Goal: Information Seeking & Learning: Learn about a topic

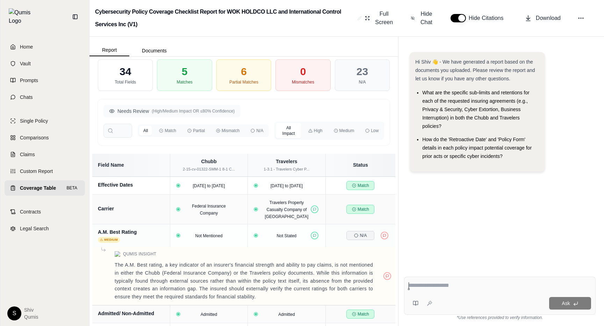
click at [311, 125] on div "All Impact High Medium Low" at bounding box center [330, 131] width 110 height 18
click at [313, 128] on button "High" at bounding box center [315, 131] width 23 height 10
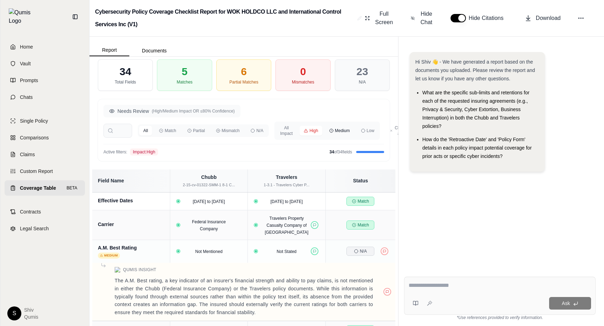
click at [343, 130] on button "Medium" at bounding box center [339, 131] width 29 height 10
click at [369, 131] on button "Low" at bounding box center [368, 131] width 22 height 10
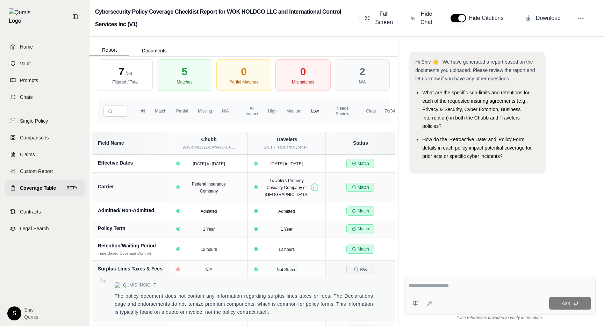
click at [459, 18] on button "button" at bounding box center [458, 18] width 15 height 8
click at [426, 18] on span "Hide Chat" at bounding box center [426, 18] width 15 height 17
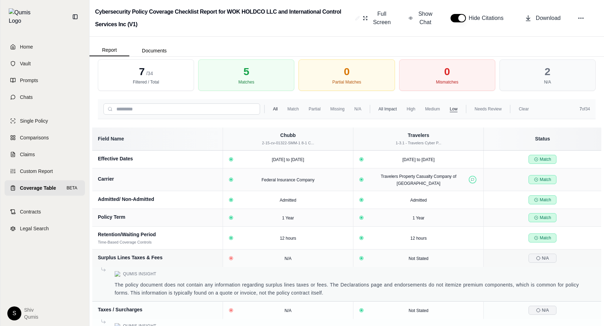
click at [389, 106] on button "All Impact" at bounding box center [388, 109] width 27 height 10
click at [411, 106] on button "High" at bounding box center [411, 109] width 17 height 10
click at [451, 105] on button "Low" at bounding box center [454, 109] width 16 height 10
click at [426, 21] on span "Show Chat" at bounding box center [425, 18] width 17 height 17
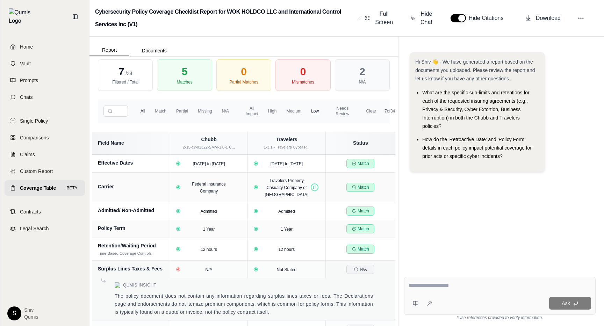
click at [478, 191] on div "Hi Shiv 👋 - We have generated a report based on the documents you uploaded. Ple…" at bounding box center [500, 156] width 192 height 219
click at [296, 215] on div "Admitted" at bounding box center [287, 211] width 28 height 7
click at [315, 233] on button at bounding box center [315, 229] width 8 height 8
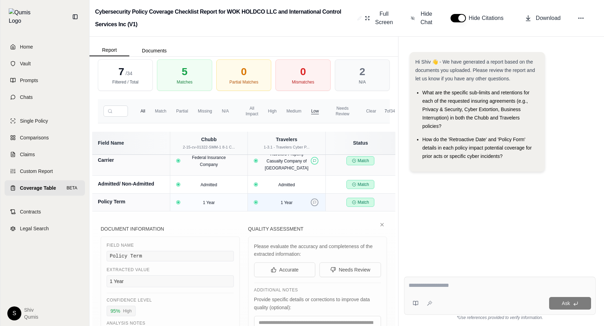
scroll to position [27, 0]
click at [384, 227] on icon at bounding box center [382, 224] width 6 height 6
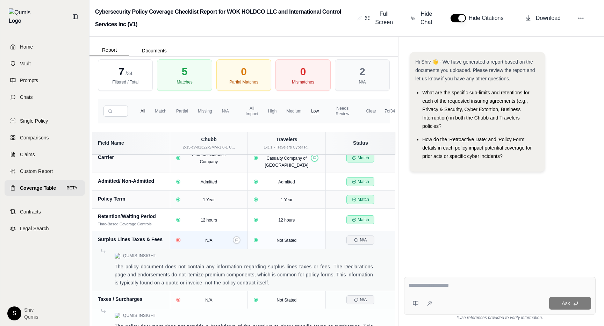
scroll to position [36, 0]
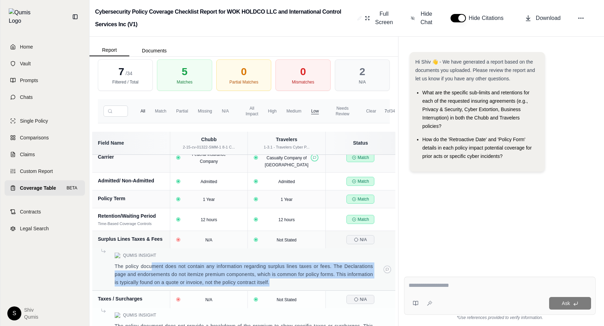
drag, startPoint x: 277, startPoint y: 283, endPoint x: 151, endPoint y: 269, distance: 127.0
click at [151, 269] on p "The policy document does not contain any information regarding surplus lines ta…" at bounding box center [244, 275] width 258 height 24
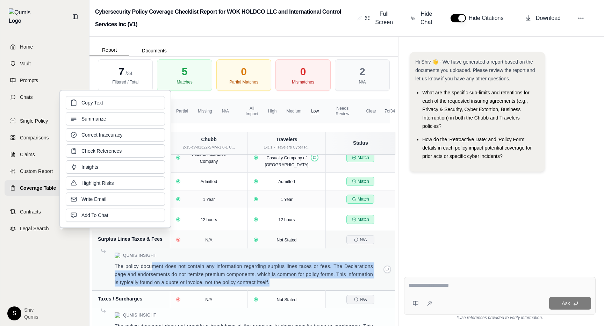
click at [151, 269] on p "The policy document does not contain any information regarding surplus lines ta…" at bounding box center [244, 275] width 258 height 24
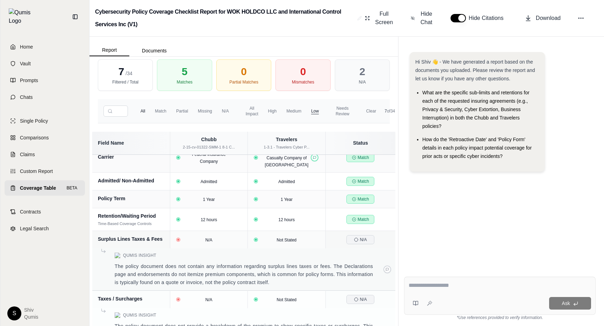
click at [237, 276] on p "The policy document does not contain any information regarding surplus lines ta…" at bounding box center [244, 275] width 258 height 24
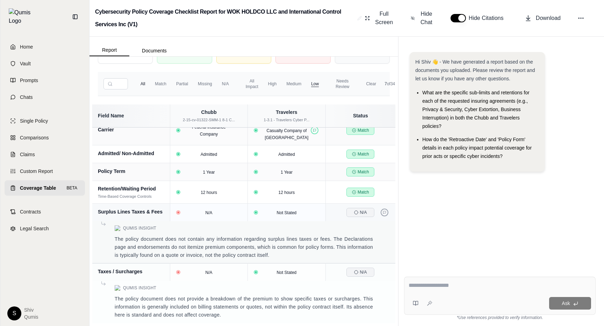
click at [386, 215] on button at bounding box center [385, 213] width 8 height 8
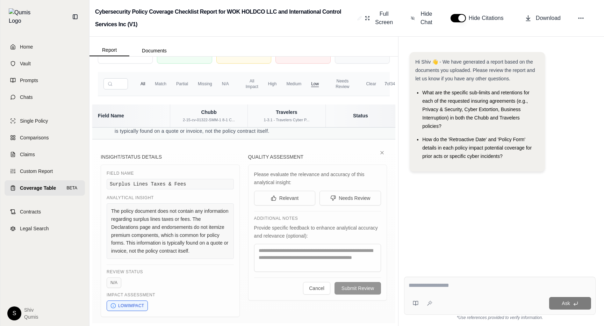
scroll to position [156, 0]
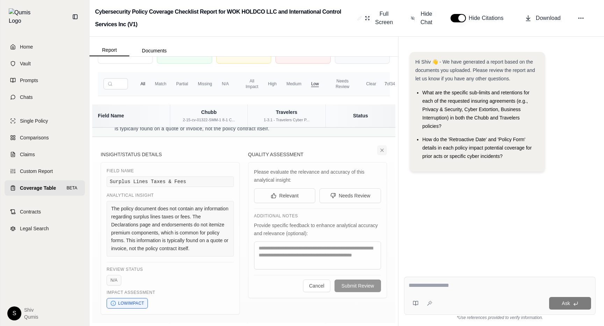
click at [381, 155] on button at bounding box center [382, 150] width 10 height 10
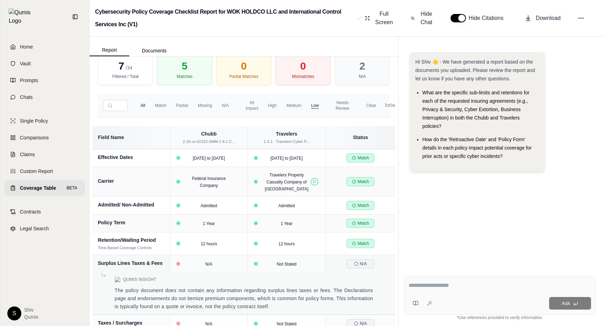
scroll to position [0, 0]
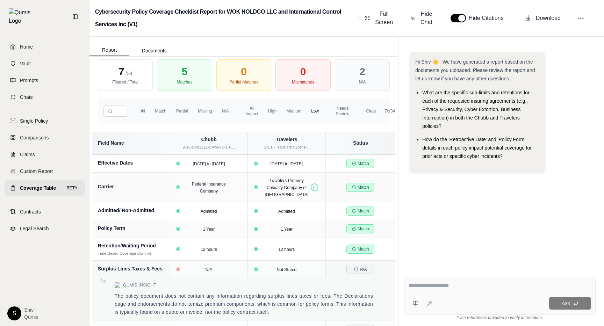
click at [141, 114] on button "All" at bounding box center [142, 111] width 13 height 10
click at [145, 112] on button "All" at bounding box center [142, 111] width 13 height 10
click at [148, 114] on button "All" at bounding box center [142, 111] width 13 height 10
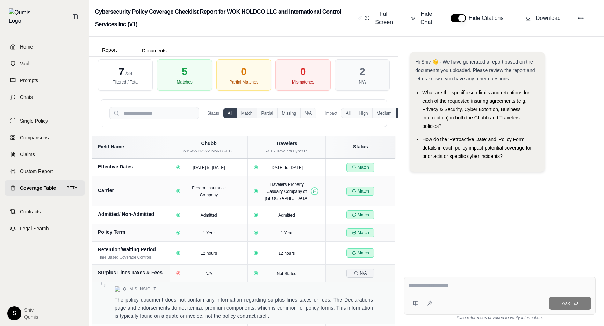
click at [241, 118] on button "Match" at bounding box center [247, 113] width 20 height 10
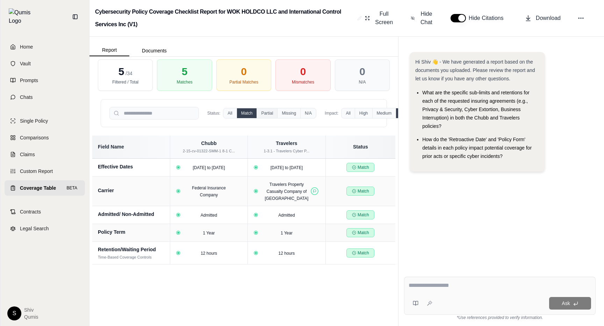
click at [276, 118] on button "Partial" at bounding box center [267, 113] width 21 height 10
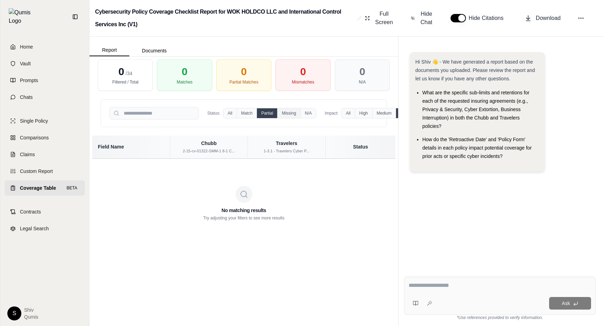
click at [296, 116] on button "Missing" at bounding box center [288, 113] width 23 height 10
click at [310, 116] on button "N/A" at bounding box center [308, 113] width 16 height 10
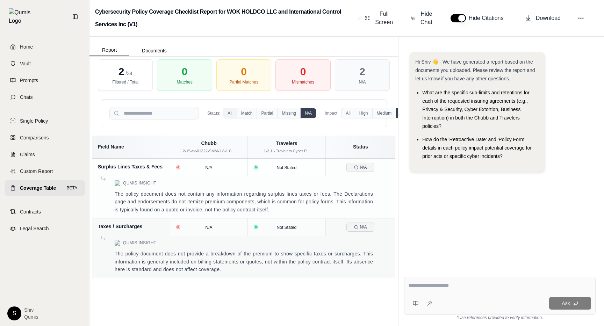
click at [226, 115] on button "All" at bounding box center [229, 113] width 13 height 10
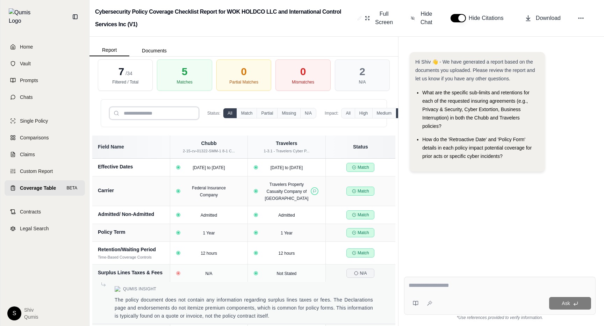
click at [159, 116] on input "search" at bounding box center [154, 113] width 90 height 13
click at [420, 17] on span "Hide Chat" at bounding box center [426, 18] width 15 height 17
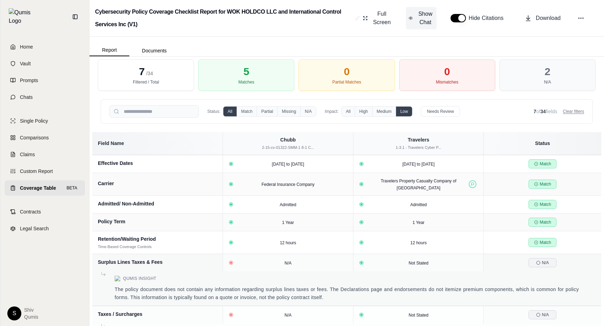
click at [418, 20] on span "Show Chat" at bounding box center [425, 18] width 17 height 17
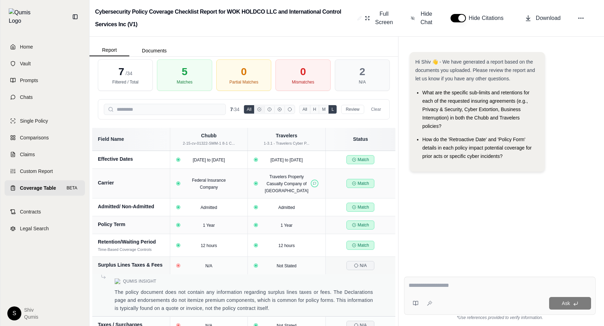
click at [258, 108] on icon at bounding box center [259, 109] width 3 height 3
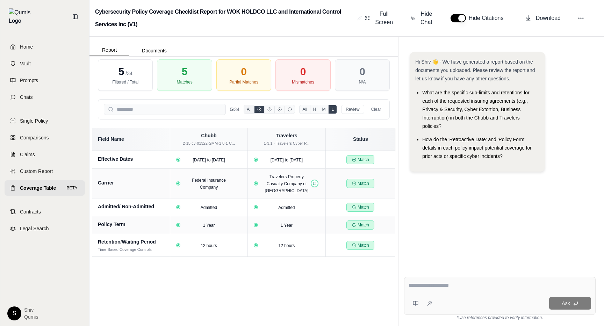
click at [251, 112] on button "All" at bounding box center [249, 109] width 10 height 8
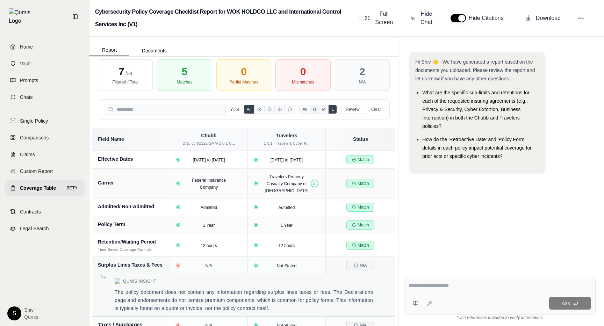
click at [315, 111] on button "H" at bounding box center [314, 109] width 9 height 8
click at [324, 110] on button "M" at bounding box center [323, 109] width 9 height 8
click at [336, 111] on button "L" at bounding box center [332, 109] width 8 height 8
click at [353, 109] on button "Review" at bounding box center [352, 109] width 23 height 9
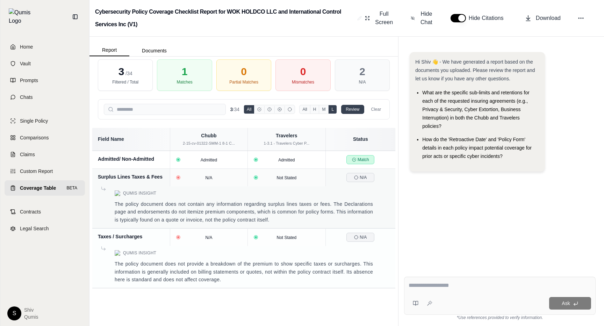
click at [353, 109] on button "Review" at bounding box center [352, 109] width 23 height 9
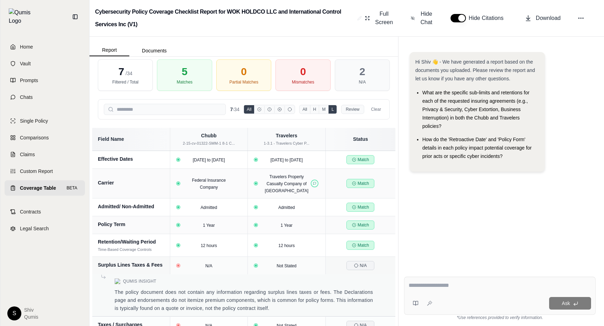
click at [353, 109] on button "Review" at bounding box center [352, 109] width 23 height 9
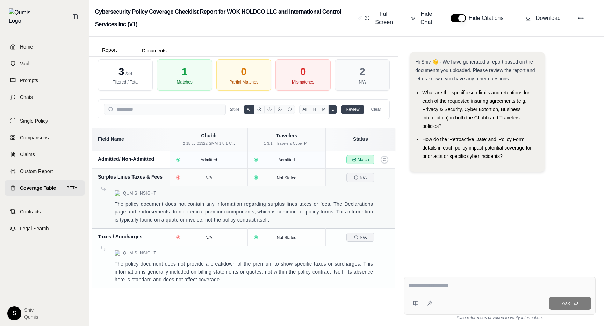
scroll to position [27, 0]
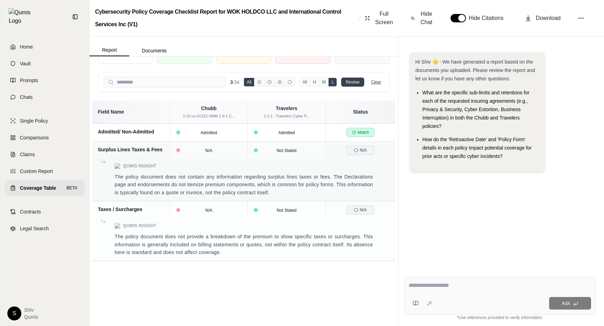
click at [370, 80] on button "Clear" at bounding box center [377, 82] width 16 height 8
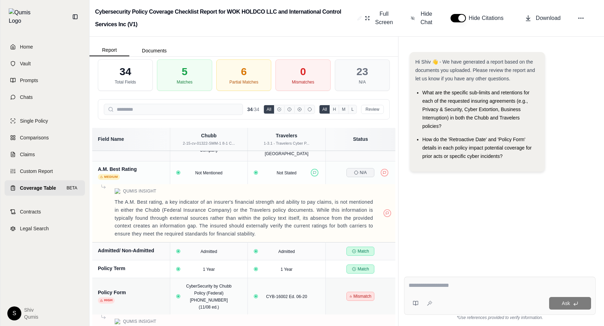
scroll to position [0, 0]
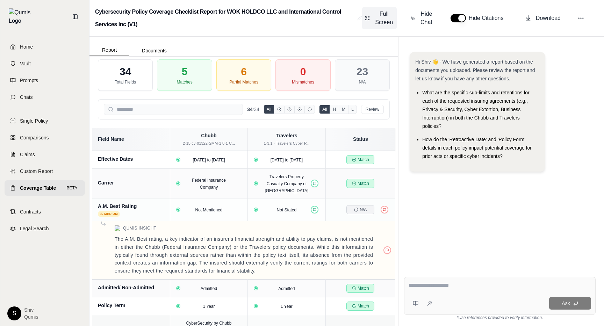
click at [393, 22] on span "Full Screen" at bounding box center [384, 18] width 20 height 17
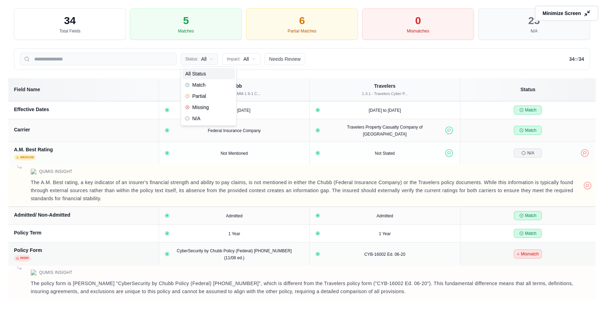
click at [207, 63] on button "Status: All" at bounding box center [199, 59] width 37 height 12
click at [364, 55] on div "Status: All Impact: All Needs Review 34 of 34" at bounding box center [302, 59] width 564 height 13
click at [279, 58] on button "Needs Review" at bounding box center [285, 59] width 41 height 12
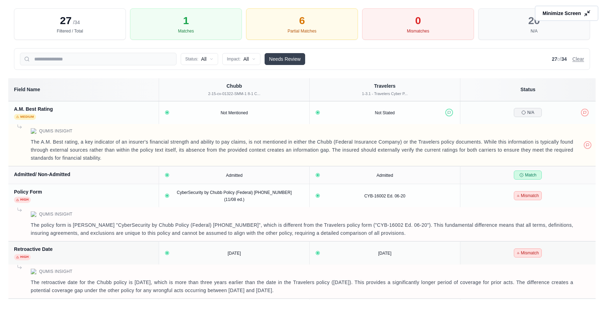
click at [279, 58] on button "Needs Review" at bounding box center [285, 59] width 41 height 12
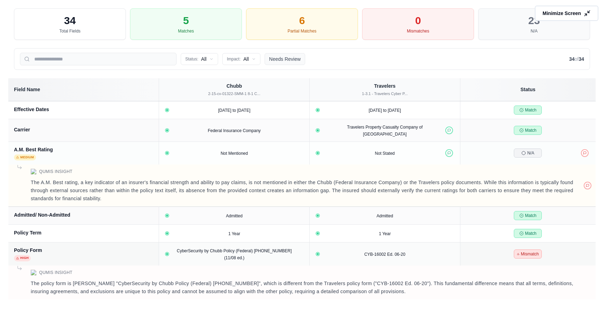
click at [293, 61] on button "Needs Review" at bounding box center [285, 59] width 41 height 12
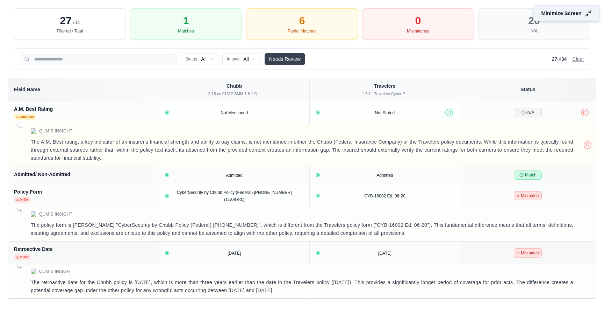
click at [582, 16] on button "Minimize Screen" at bounding box center [567, 13] width 67 height 16
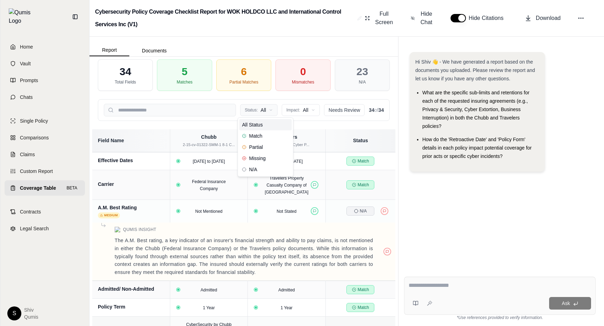
click at [267, 108] on html "Home Vault Prompts Chats Single Policy Comparisons Claims Custom Report Coverag…" at bounding box center [302, 163] width 604 height 326
drag, startPoint x: 366, startPoint y: 110, endPoint x: 385, endPoint y: 109, distance: 18.5
click at [385, 109] on div "Status: All Impact: All Needs Review 34 of 34" at bounding box center [244, 110] width 292 height 22
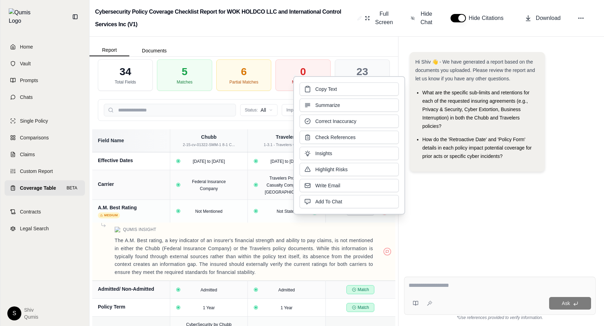
click at [404, 63] on div "Hi Shiv 👋 - We have generated a report based on the documents you uploaded. Ple…" at bounding box center [500, 156] width 192 height 219
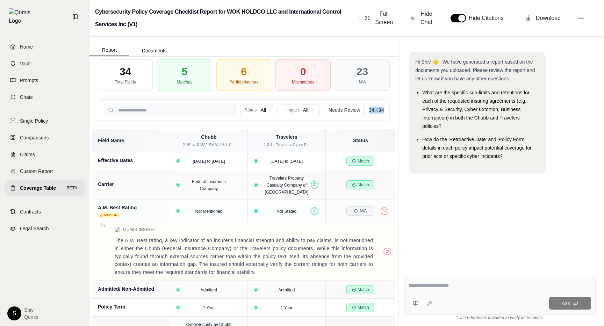
drag, startPoint x: 387, startPoint y: 109, endPoint x: 366, endPoint y: 111, distance: 21.1
click at [366, 111] on div "Status: All Impact: All Needs Review 34 of 34" at bounding box center [244, 110] width 292 height 22
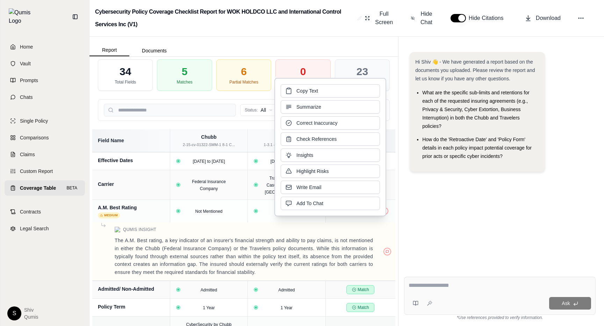
click at [389, 109] on div "Status: All Impact: All Needs Review 34 of 34" at bounding box center [244, 110] width 292 height 22
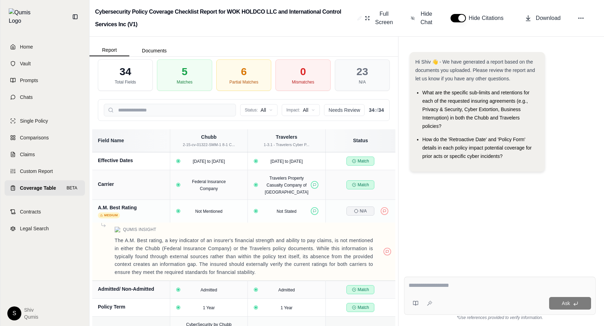
click at [416, 94] on ul "What are the specific sub-limits and retentions for each of the requested insur…" at bounding box center [477, 124] width 124 height 72
drag, startPoint x: 366, startPoint y: 110, endPoint x: 384, endPoint y: 110, distance: 17.8
click at [384, 110] on div "Status: All Impact: All Needs Review 34 of 34" at bounding box center [244, 110] width 280 height 13
click at [408, 108] on div "Hi Shiv 👋 - We have generated a report based on the documents you uploaded. Ple…" at bounding box center [500, 156] width 192 height 219
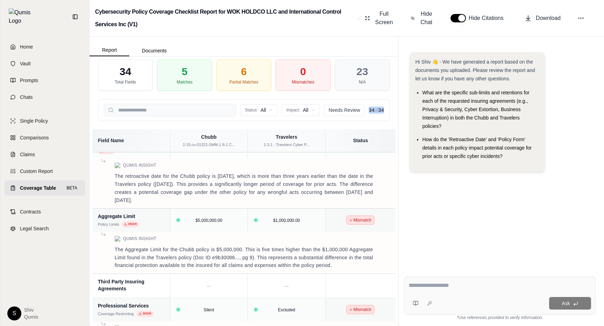
drag, startPoint x: 366, startPoint y: 111, endPoint x: 391, endPoint y: 108, distance: 25.1
click at [391, 108] on div "34 Total Fields 5 Matches 6 Partial Matches 0 Mismatches 23 N/A Status: All Imp…" at bounding box center [243, 204] width 303 height 291
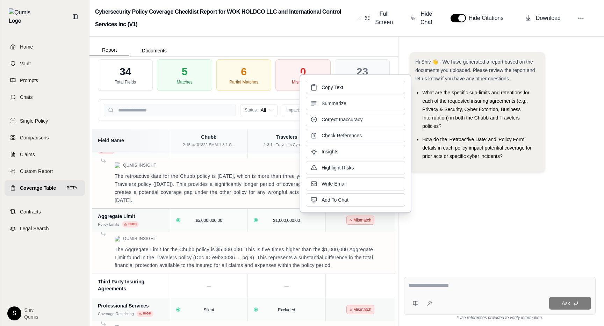
click at [216, 121] on div "34 Total Fields 5 Matches 6 Partial Matches 0 Mismatches 23 N/A Status: All Imp…" at bounding box center [243, 204] width 303 height 291
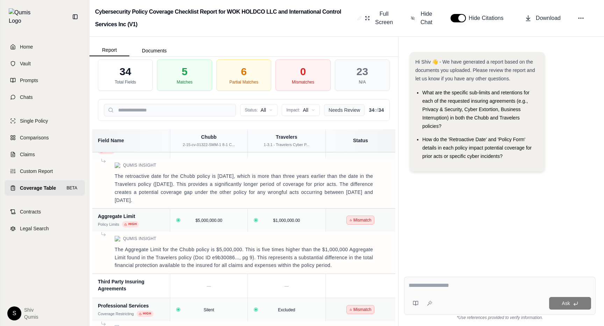
click at [341, 114] on button "Needs Review" at bounding box center [344, 110] width 41 height 12
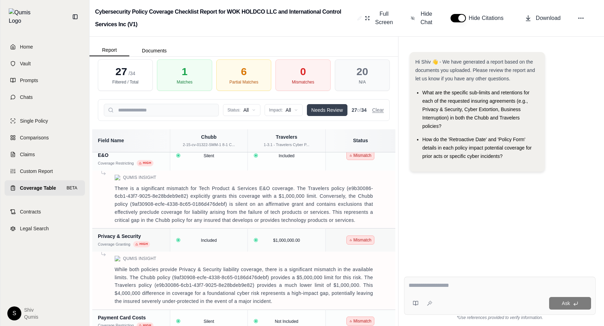
click at [341, 114] on button "Needs Review" at bounding box center [327, 110] width 41 height 12
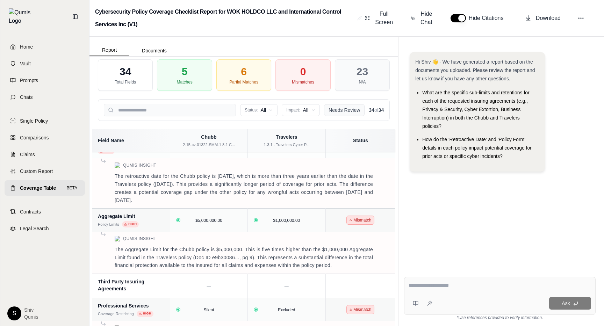
click at [341, 114] on button "Needs Review" at bounding box center [344, 110] width 41 height 12
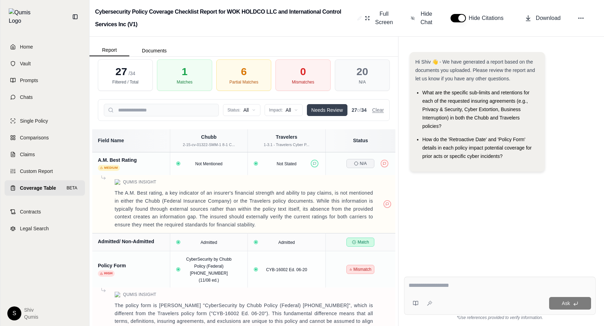
scroll to position [62, 0]
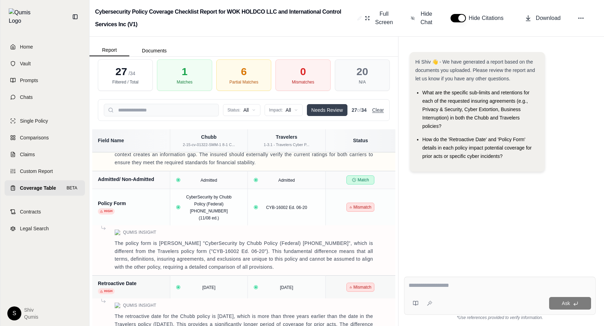
click at [379, 111] on button "Clear" at bounding box center [378, 110] width 12 height 7
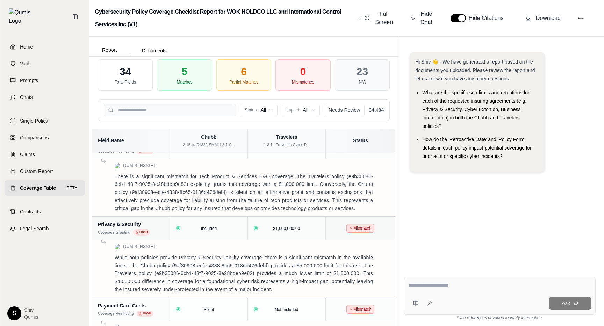
scroll to position [526, 0]
drag, startPoint x: 364, startPoint y: 110, endPoint x: 392, endPoint y: 108, distance: 28.4
click at [392, 108] on div "34 Total Fields 5 Matches 6 Partial Matches 0 Mismatches 23 N/A Status: All Imp…" at bounding box center [243, 204] width 303 height 291
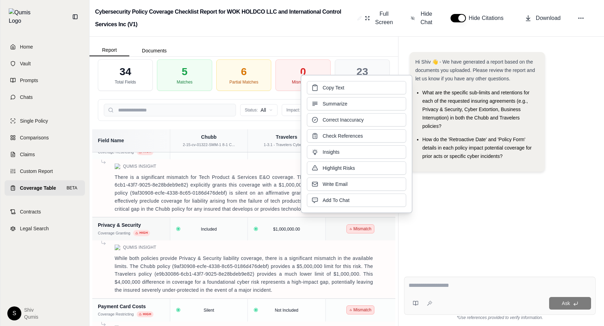
click at [240, 127] on div "34 Total Fields 5 Matches 6 Partial Matches 0 Mismatches 23 N/A Status: All Imp…" at bounding box center [243, 204] width 303 height 291
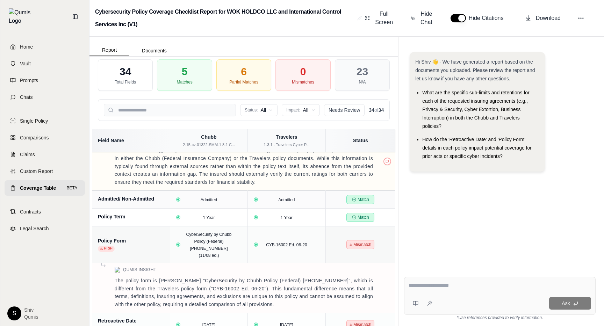
scroll to position [0, 0]
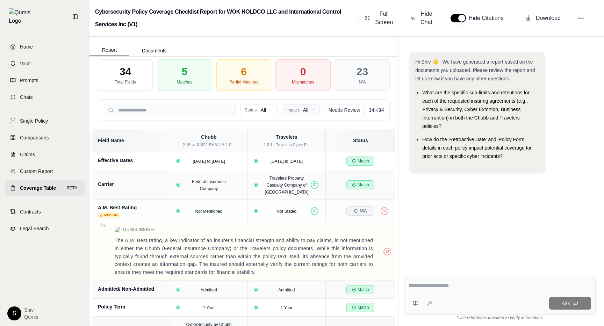
click at [310, 108] on html "Home Vault Prompts Chats Single Policy Comparisons Claims Custom Report Coverag…" at bounding box center [302, 163] width 604 height 326
click at [401, 121] on html "Home Vault Prompts Chats Single Policy Comparisons Claims Custom Report Coverag…" at bounding box center [302, 163] width 604 height 326
click at [347, 111] on button "Needs Review" at bounding box center [344, 110] width 41 height 12
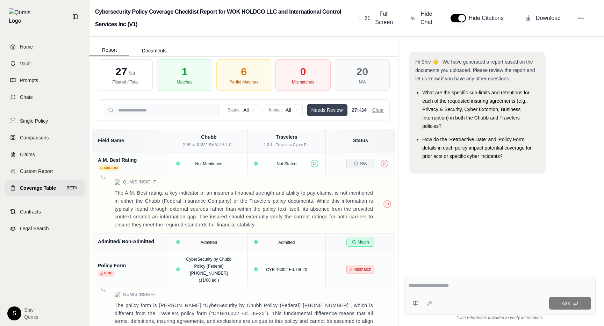
click at [316, 113] on button "Needs Review" at bounding box center [327, 110] width 41 height 12
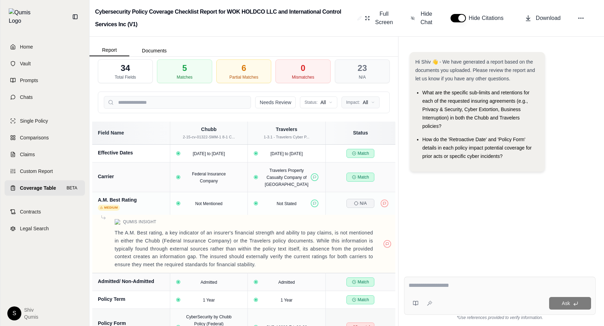
click at [365, 104] on html "Home Vault Prompts Chats Single Policy Comparisons Claims Custom Report Coverag…" at bounding box center [302, 163] width 604 height 326
click at [283, 91] on html "Home Vault Prompts Chats Single Policy Comparisons Claims Custom Report Coverag…" at bounding box center [302, 163] width 604 height 326
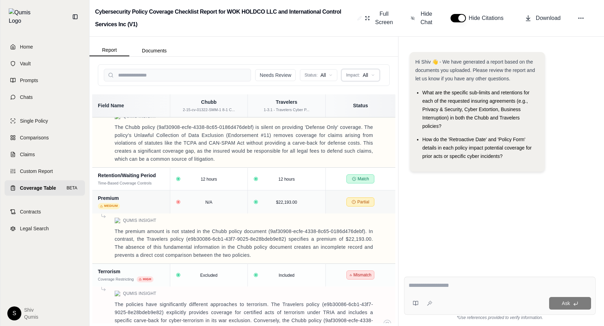
scroll to position [1786, 0]
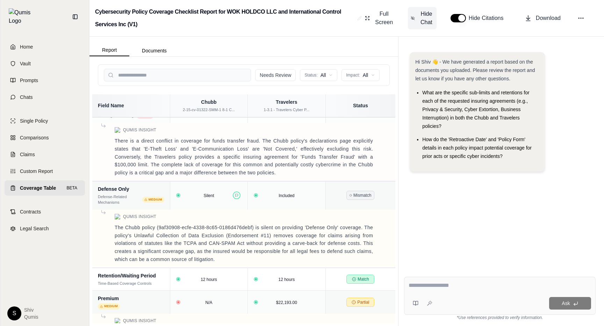
click at [425, 21] on span "Hide Chat" at bounding box center [426, 18] width 15 height 17
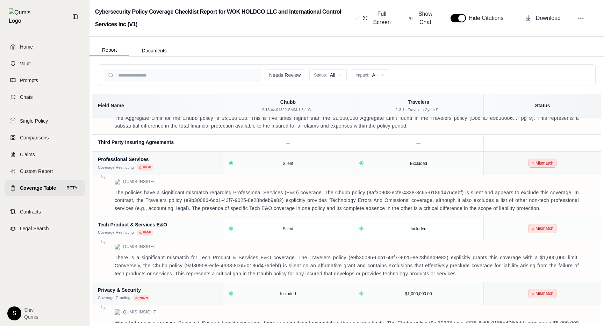
scroll to position [214, 0]
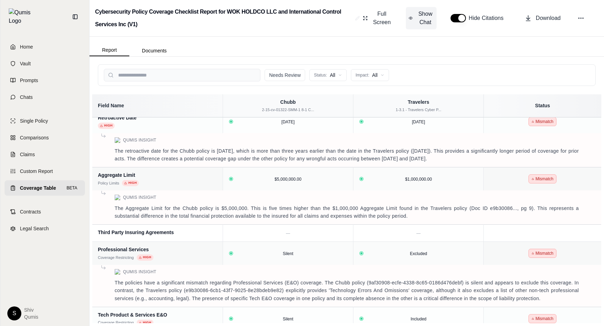
click at [423, 17] on span "Show Chat" at bounding box center [425, 18] width 17 height 17
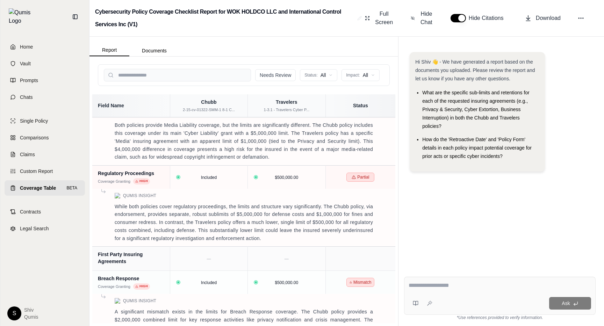
scroll to position [0, 0]
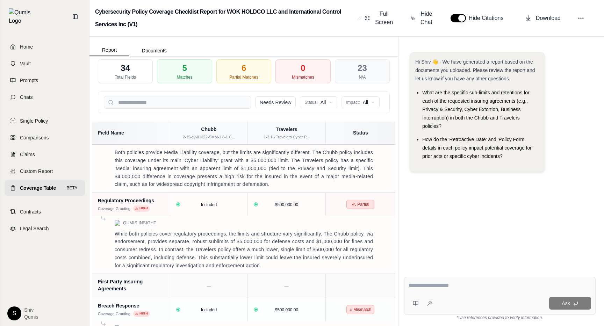
drag, startPoint x: 306, startPoint y: 70, endPoint x: 282, endPoint y: 70, distance: 24.1
click at [283, 70] on div "0 Mismatches" at bounding box center [303, 71] width 55 height 24
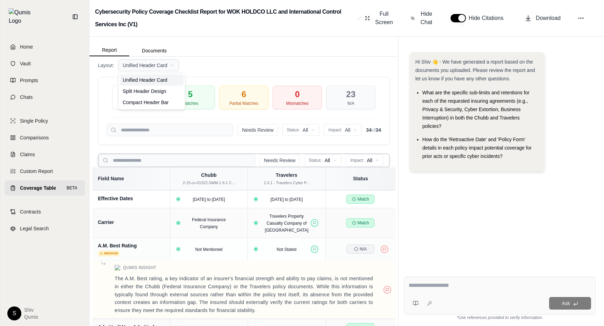
click at [167, 67] on html "Home Vault Prompts Chats Single Policy Comparisons Claims Custom Report Coverag…" at bounding box center [302, 163] width 604 height 326
click at [164, 92] on div "Split Header Design" at bounding box center [152, 91] width 64 height 11
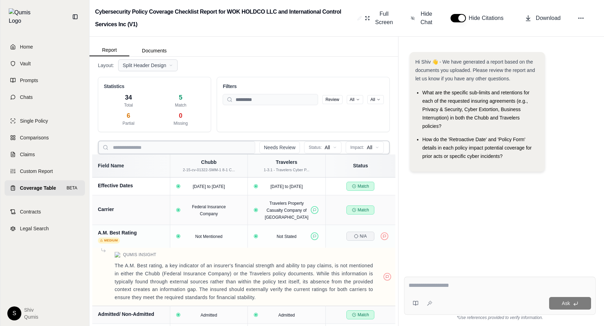
click at [147, 69] on html "Home Vault Prompts Chats Single Policy Comparisons Claims Custom Report Coverag…" at bounding box center [302, 163] width 604 height 326
click at [147, 103] on div "Compact Header Bar" at bounding box center [152, 102] width 64 height 11
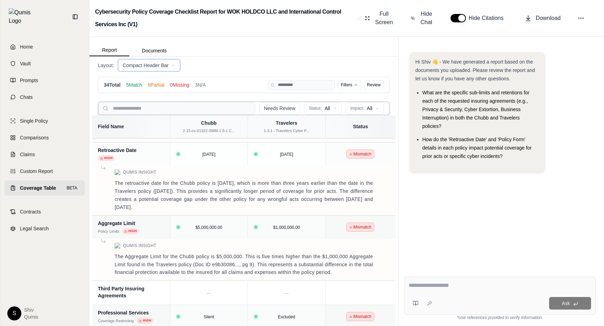
scroll to position [287, 0]
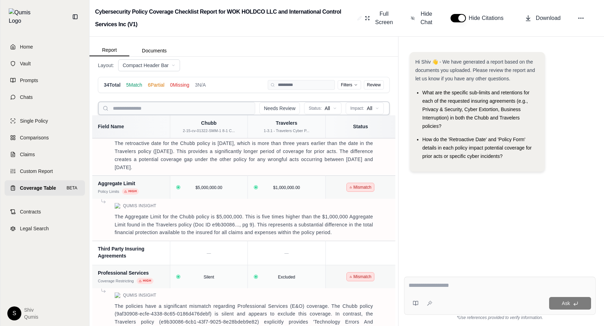
click at [258, 69] on div "Layout: Compact Header Bar" at bounding box center [244, 65] width 292 height 12
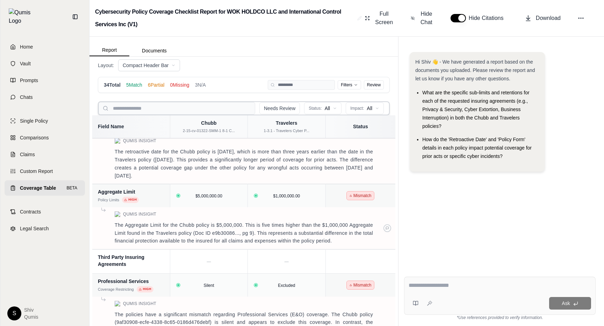
scroll to position [38, 0]
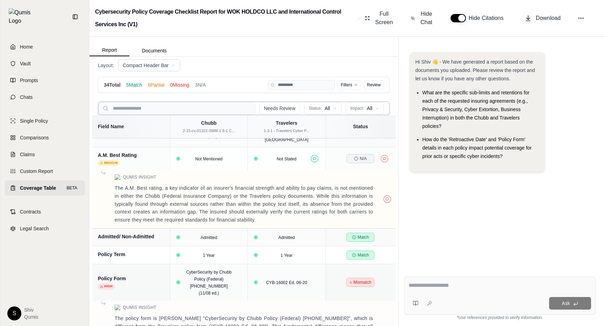
click at [241, 70] on div "Layout: Compact Header Bar" at bounding box center [244, 65] width 292 height 12
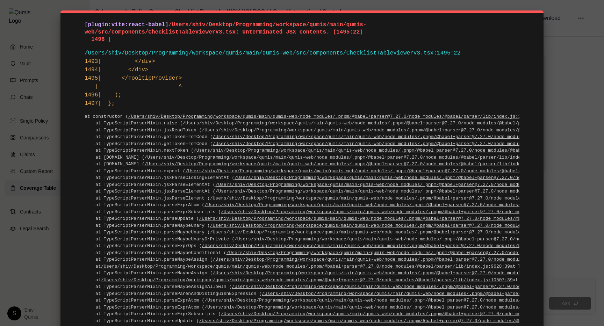
scroll to position [24, 0]
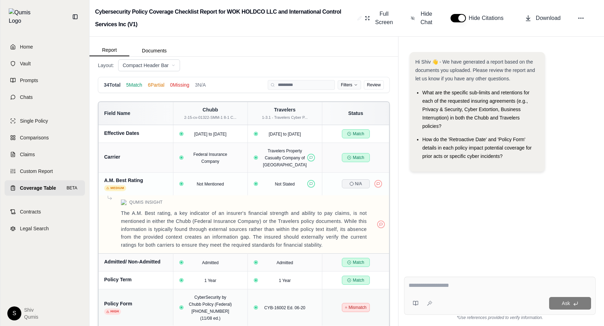
click at [348, 85] on html "Home Vault Prompts Chats Single Policy Comparisons Claims Custom Report Coverag…" at bounding box center [302, 163] width 604 height 326
click at [356, 54] on html "Home Vault Prompts Chats Single Policy Comparisons Claims Custom Report Coverag…" at bounding box center [302, 163] width 604 height 326
click at [156, 62] on html "Home Vault Prompts Chats Single Policy Comparisons Claims Custom Report Coverag…" at bounding box center [302, 163] width 604 height 326
click at [153, 81] on div "Unified Header Card" at bounding box center [152, 79] width 64 height 11
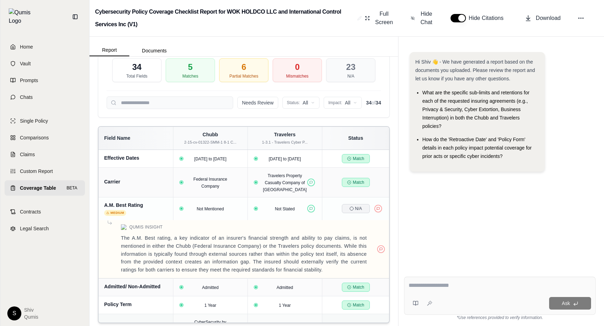
scroll to position [0, 0]
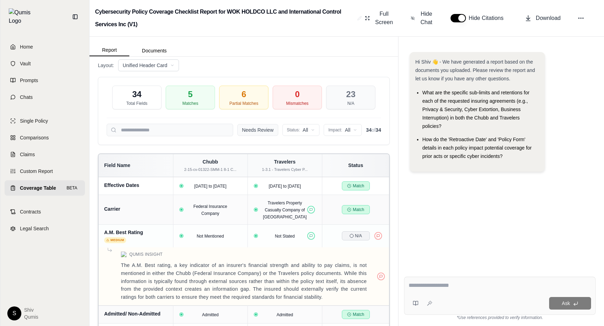
click at [262, 131] on button "Needs Review" at bounding box center [257, 130] width 41 height 12
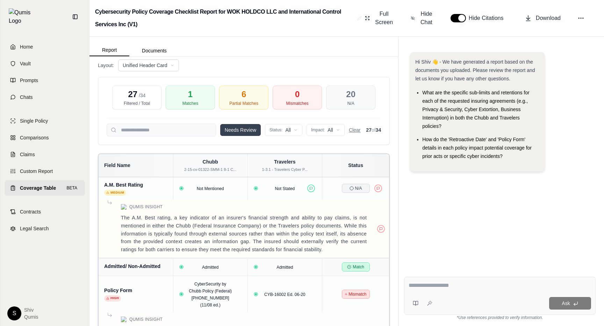
click at [242, 129] on button "Needs Review" at bounding box center [240, 130] width 41 height 12
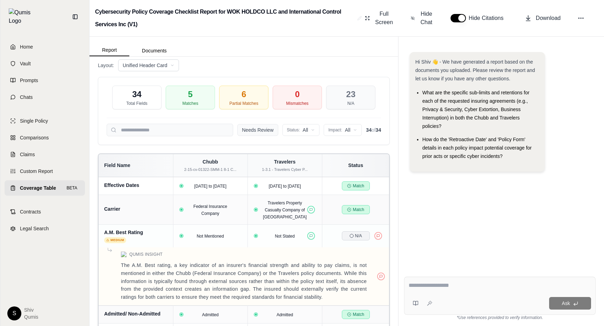
click at [261, 129] on button "Needs Review" at bounding box center [257, 130] width 41 height 12
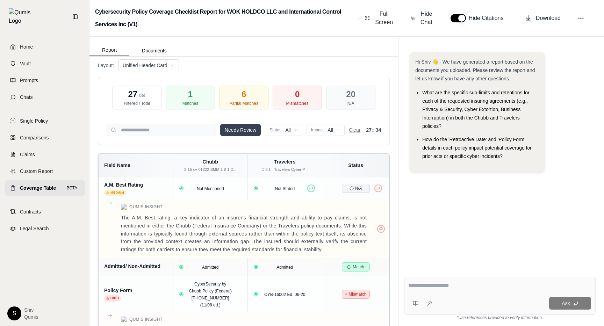
click at [237, 130] on button "Needs Review" at bounding box center [240, 130] width 41 height 12
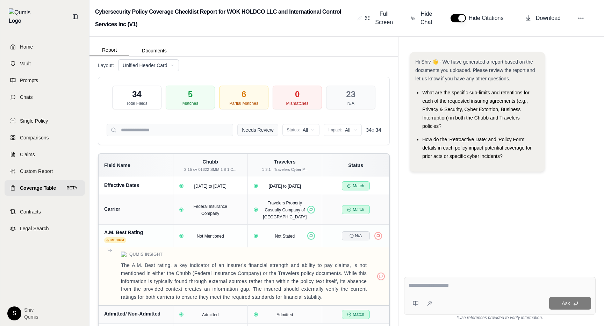
click at [261, 132] on button "Needs Review" at bounding box center [257, 130] width 41 height 12
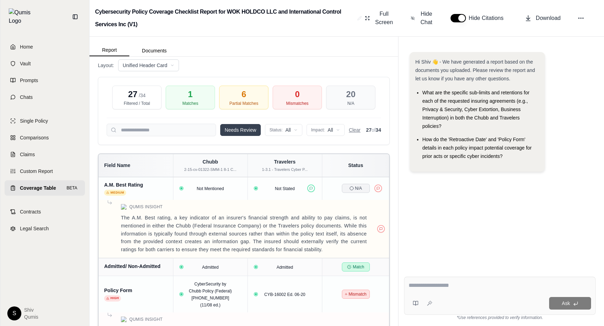
click at [242, 133] on button "Needs Review" at bounding box center [240, 130] width 41 height 12
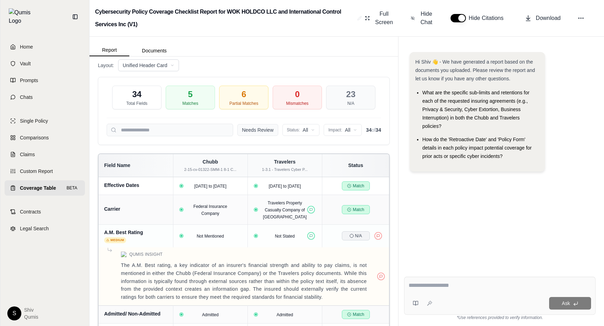
click at [242, 133] on button "Needs Review" at bounding box center [257, 130] width 41 height 12
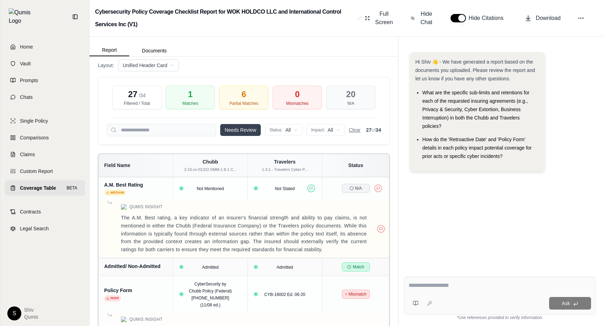
click at [195, 104] on div "Matches" at bounding box center [191, 104] width 16 height 6
click at [189, 95] on div "1" at bounding box center [190, 94] width 5 height 11
click at [189, 94] on div "1" at bounding box center [190, 94] width 5 height 11
click at [306, 236] on p "The A.M. Best rating, a key indicator of an insurer's financial strength and ab…" at bounding box center [244, 234] width 246 height 40
click at [286, 134] on html "Home Vault Prompts Chats Single Policy Comparisons Claims Custom Report Coverag…" at bounding box center [302, 163] width 604 height 326
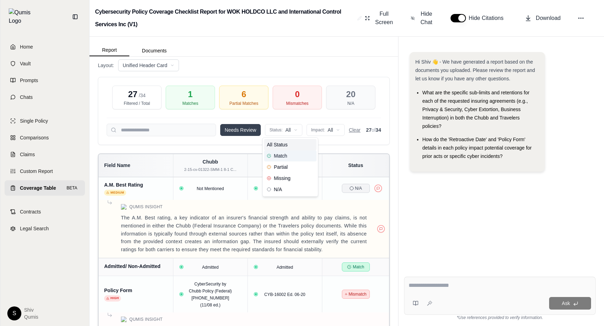
click at [285, 157] on span "Match" at bounding box center [277, 155] width 20 height 7
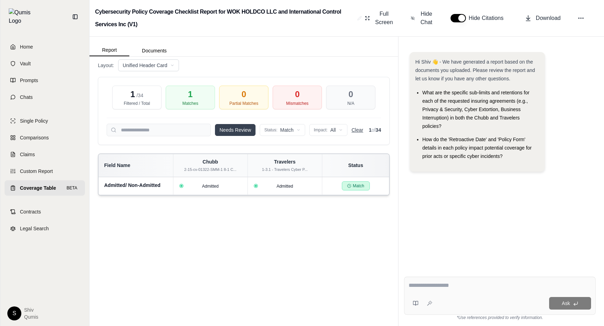
click at [355, 129] on button "Clear" at bounding box center [358, 130] width 12 height 7
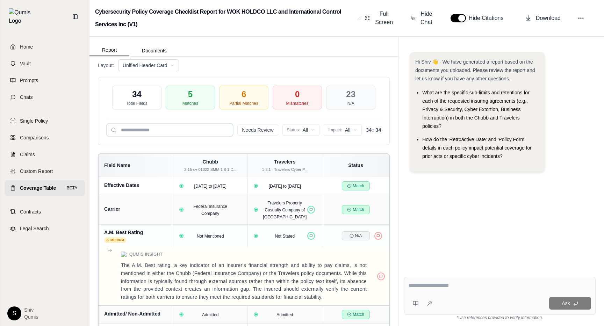
click at [181, 126] on input "search" at bounding box center [170, 130] width 127 height 13
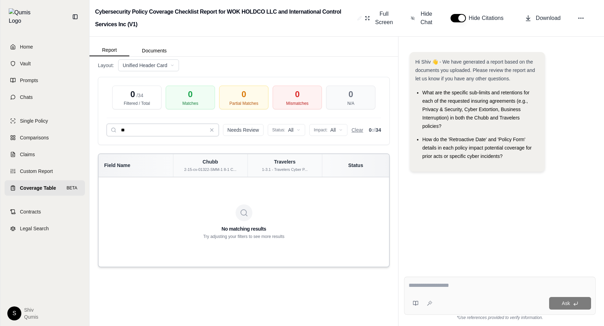
type input "*"
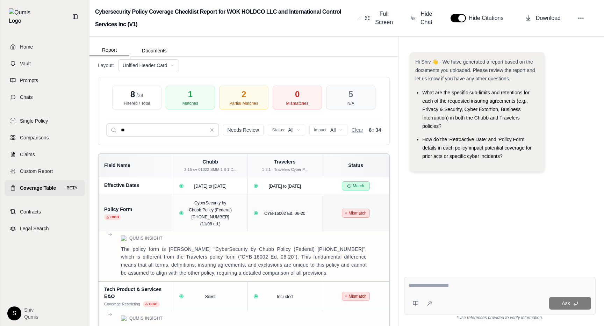
type input "*"
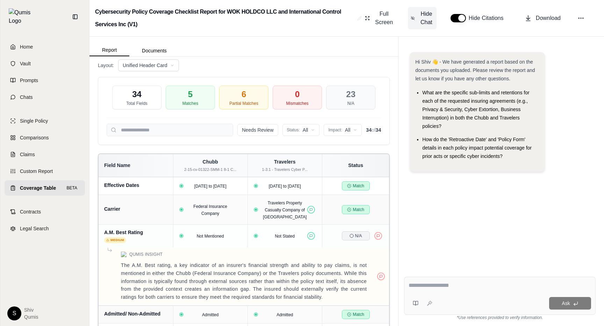
click at [425, 10] on span "Hide Chat" at bounding box center [426, 18] width 15 height 17
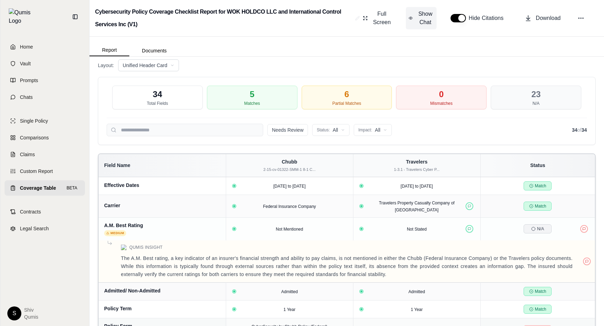
click at [417, 17] on button "Show Chat" at bounding box center [421, 18] width 31 height 22
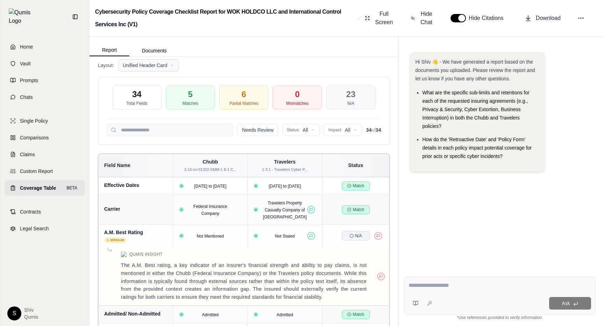
click at [145, 64] on html "Home Vault Prompts Chats Single Policy Comparisons Claims Custom Report Coverag…" at bounding box center [302, 163] width 604 height 326
click at [244, 62] on html "Home Vault Prompts Chats Single Policy Comparisons Claims Custom Report Coverag…" at bounding box center [302, 163] width 604 height 326
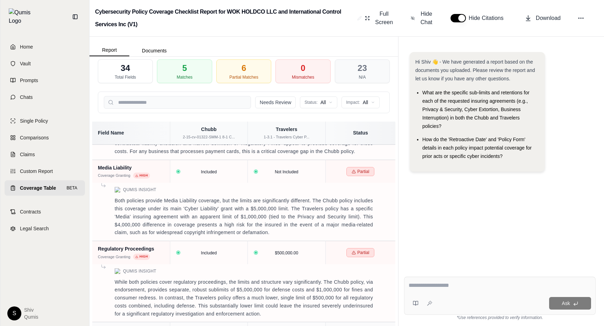
scroll to position [808, 0]
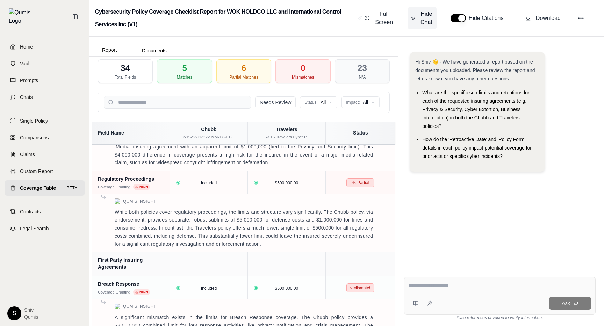
click at [433, 19] on span "Hide Chat" at bounding box center [426, 18] width 15 height 17
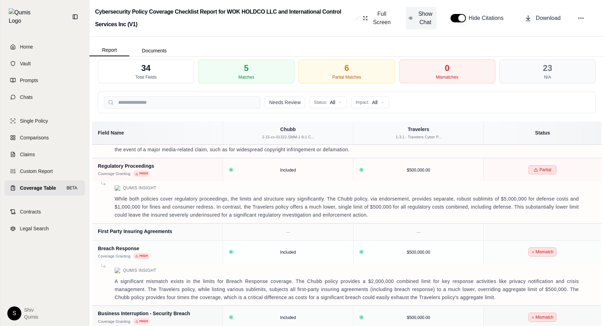
scroll to position [644, 0]
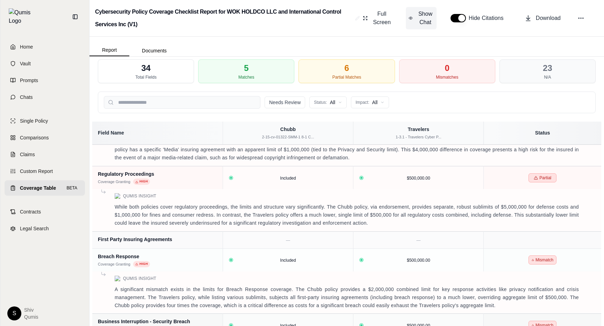
click at [433, 19] on span "Show Chat" at bounding box center [425, 18] width 17 height 17
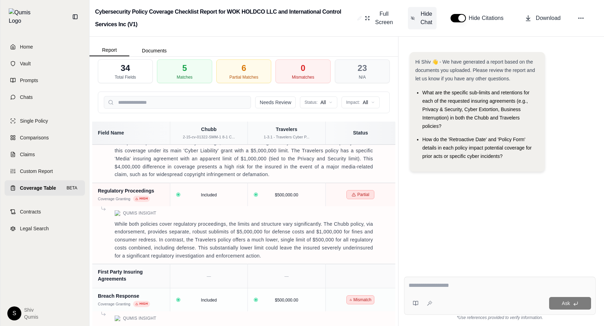
scroll to position [0, 0]
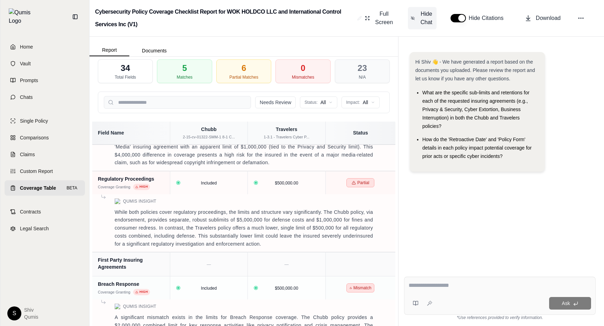
click at [433, 19] on span "Hide Chat" at bounding box center [426, 18] width 15 height 17
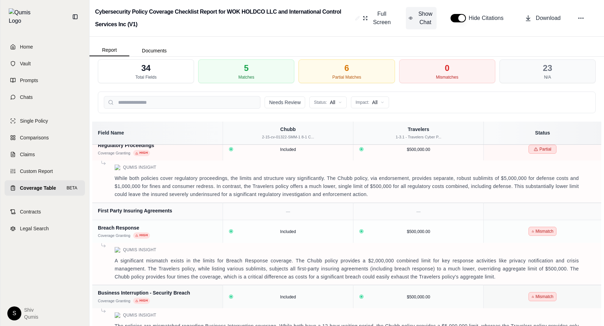
scroll to position [644, 0]
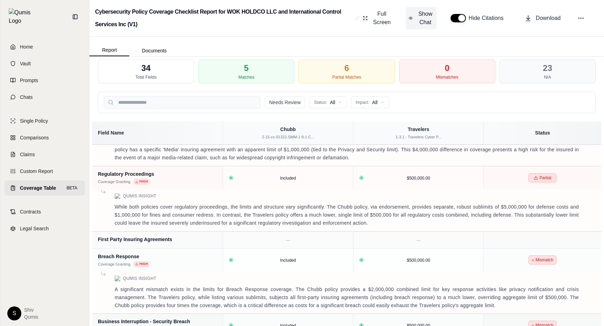
click at [433, 19] on span "Show Chat" at bounding box center [425, 18] width 17 height 17
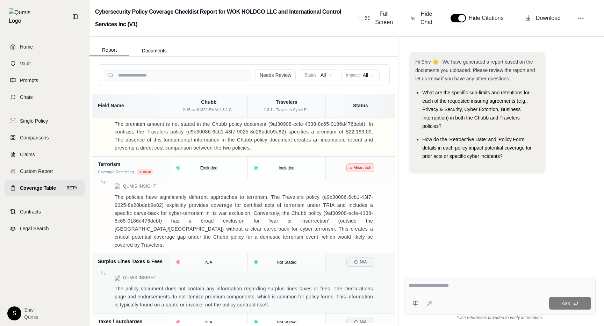
scroll to position [2129, 0]
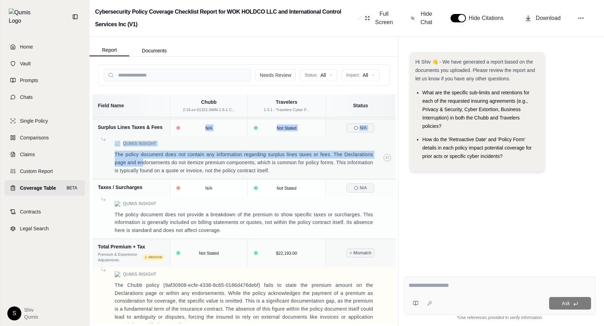
drag, startPoint x: 99, startPoint y: 126, endPoint x: 142, endPoint y: 154, distance: 51.4
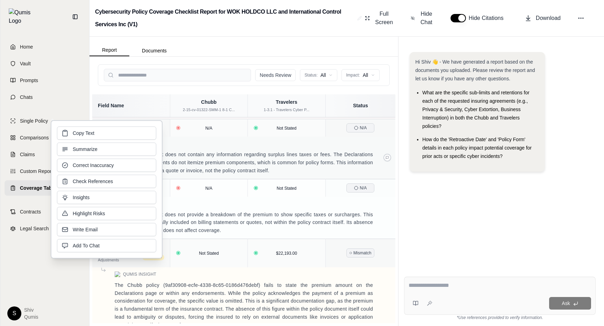
click at [251, 158] on p "The policy document does not contain any information regarding surplus lines ta…" at bounding box center [244, 163] width 258 height 24
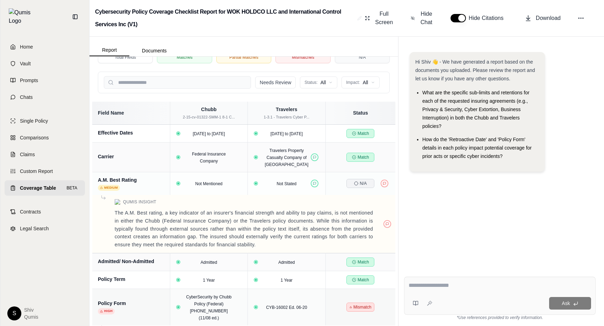
scroll to position [0, 0]
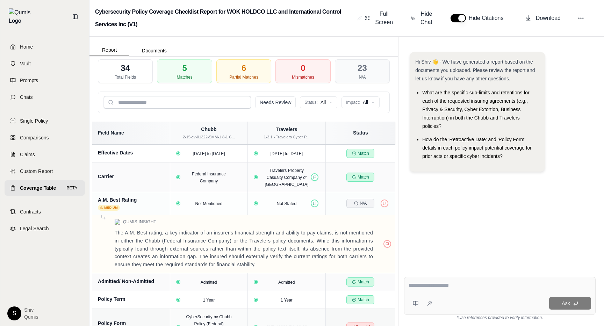
click at [185, 105] on input "search" at bounding box center [177, 102] width 147 height 13
type input "*"
click at [431, 21] on span "Hide Chat" at bounding box center [426, 18] width 15 height 17
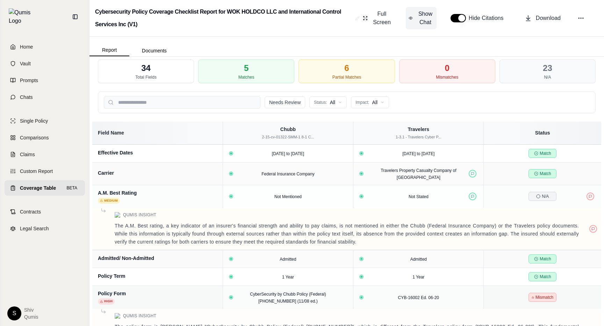
click at [431, 21] on span "Show Chat" at bounding box center [425, 18] width 17 height 17
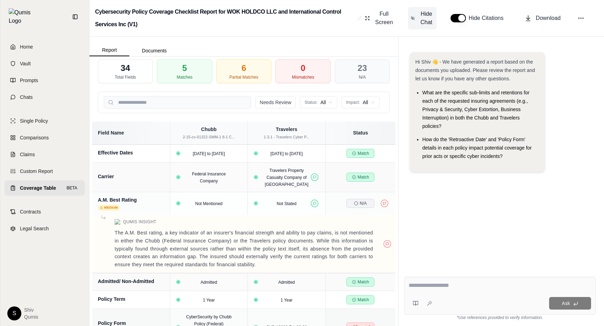
click at [425, 20] on span "Hide Chat" at bounding box center [426, 18] width 15 height 17
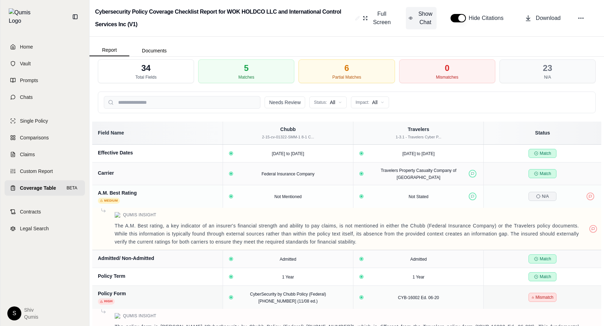
click at [425, 21] on span "Show Chat" at bounding box center [425, 18] width 17 height 17
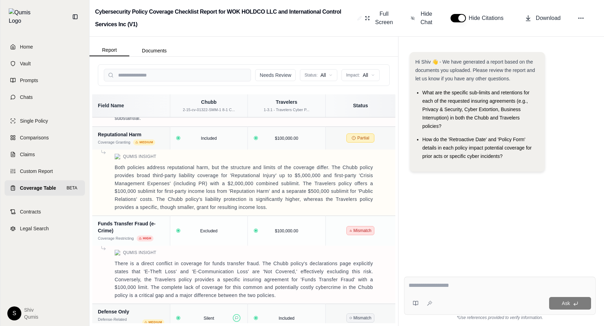
scroll to position [1685, 0]
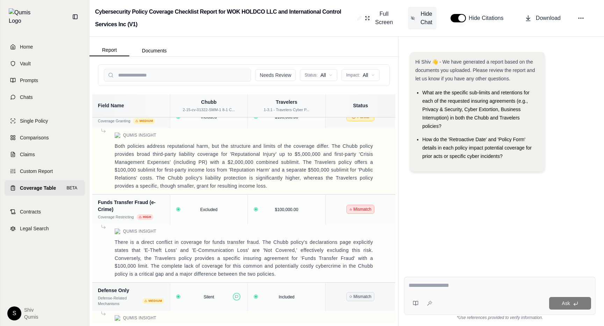
click at [424, 21] on span "Hide Chat" at bounding box center [426, 18] width 15 height 17
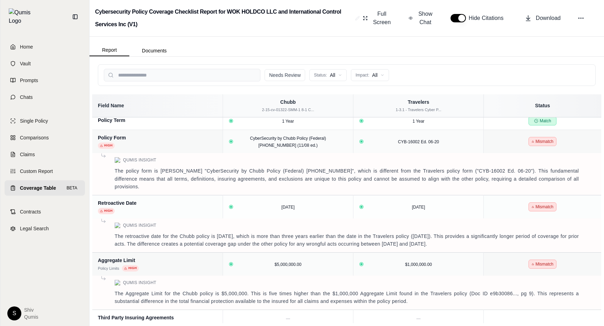
scroll to position [0, 0]
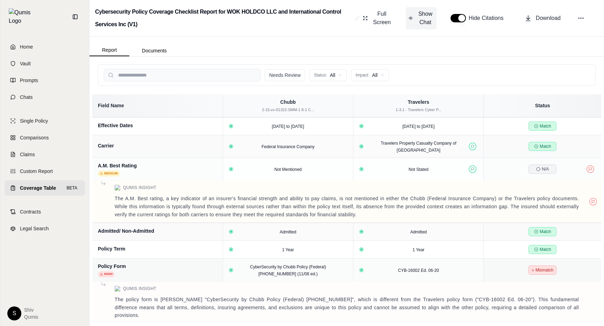
click at [419, 14] on span "Show Chat" at bounding box center [425, 18] width 17 height 17
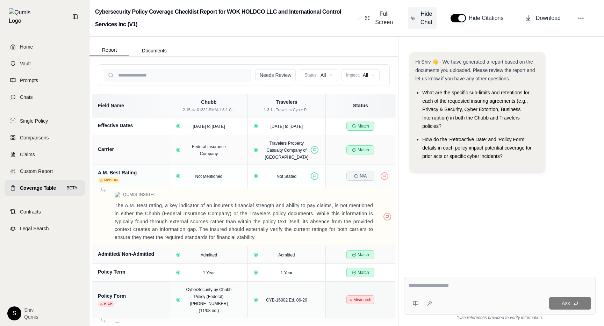
click at [408, 7] on button "Hide Chat" at bounding box center [422, 18] width 29 height 22
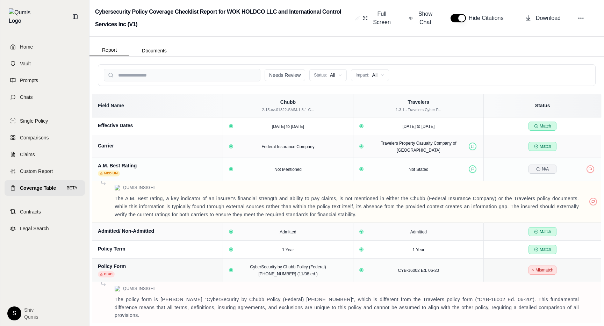
click at [425, 30] on div "Cybersecurity Policy Coverage Checklist Report for WOK HOLDCO LLC and Internati…" at bounding box center [347, 18] width 515 height 37
click at [421, 10] on span "Show Chat" at bounding box center [425, 18] width 17 height 17
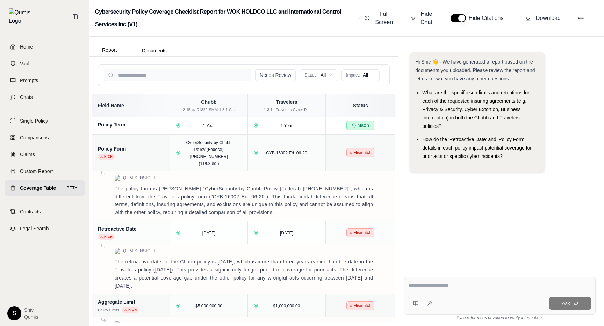
click at [408, 7] on button "Hide Chat" at bounding box center [422, 18] width 29 height 22
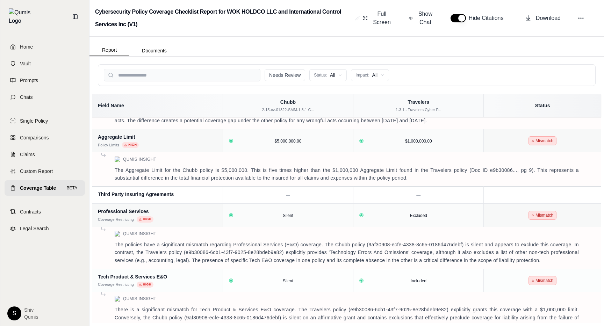
click at [406, 7] on button "Show Chat" at bounding box center [421, 18] width 31 height 22
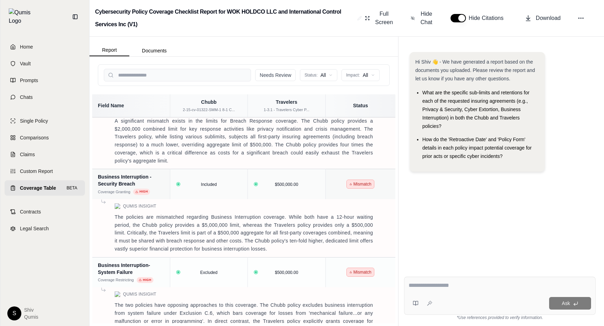
scroll to position [1047, 0]
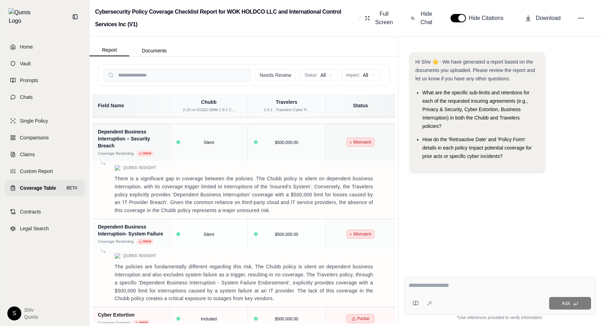
click at [408, 7] on button "Hide Chat" at bounding box center [422, 18] width 29 height 22
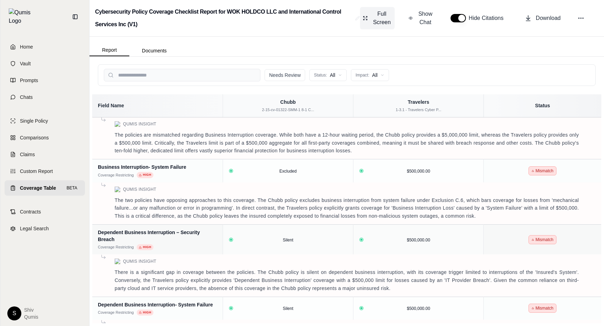
scroll to position [807, 0]
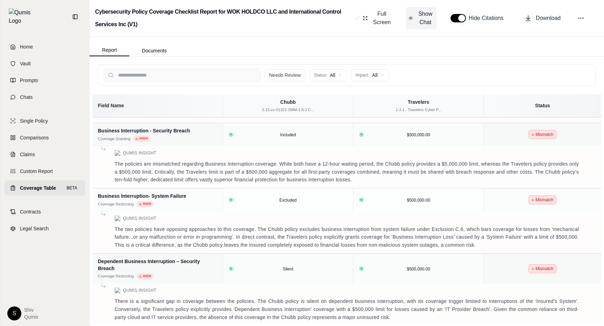
click at [419, 12] on span "Show Chat" at bounding box center [425, 18] width 17 height 17
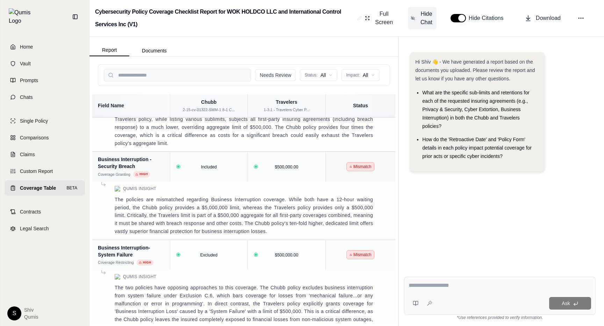
scroll to position [1038, 0]
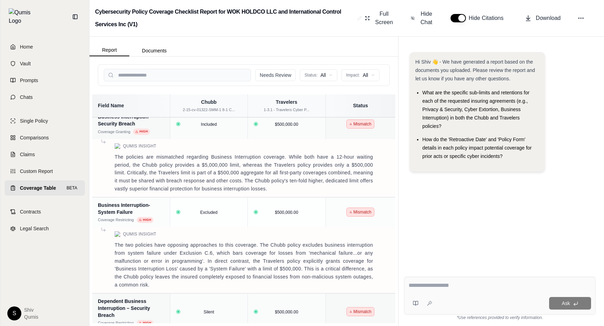
click at [384, 88] on div "34 Total Fields 5 Matches 6 Partial Matches 0 Mismatches 23 N/A Needs Review St…" at bounding box center [243, 177] width 303 height 291
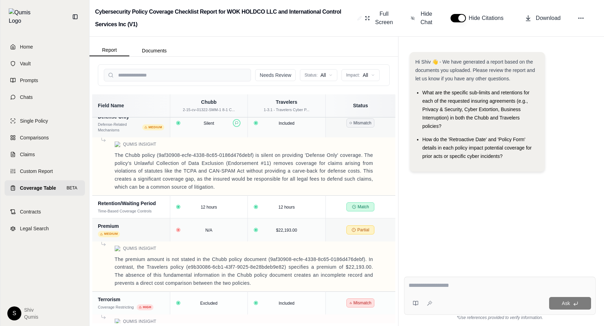
scroll to position [0, 0]
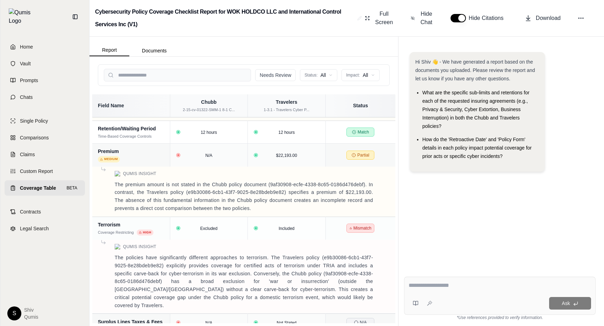
click at [298, 59] on div "34 Total Fields 5 Matches 6 Partial Matches 0 Mismatches 23 N/A Needs Review St…" at bounding box center [243, 177] width 303 height 291
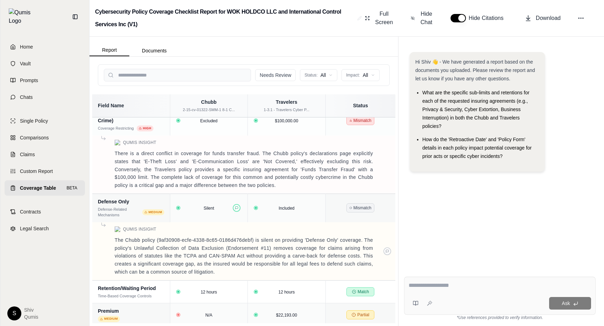
scroll to position [1866, 0]
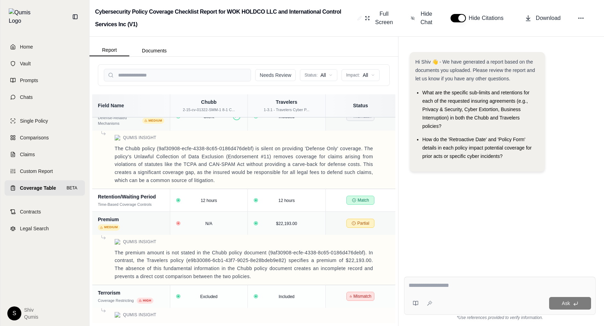
click at [470, 220] on div "Hi Shiv 👋 - We have generated a report based on the documents you uploaded. Ple…" at bounding box center [500, 156] width 192 height 219
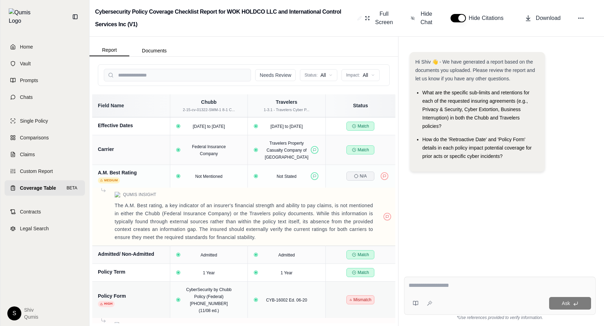
scroll to position [0, 0]
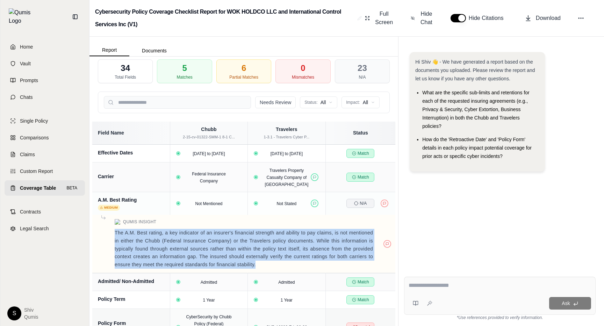
drag, startPoint x: 109, startPoint y: 235, endPoint x: 277, endPoint y: 267, distance: 170.2
click at [277, 267] on div "The A.M. Best rating, a key indicator of an insurer's financial strength and ab…" at bounding box center [244, 249] width 292 height 40
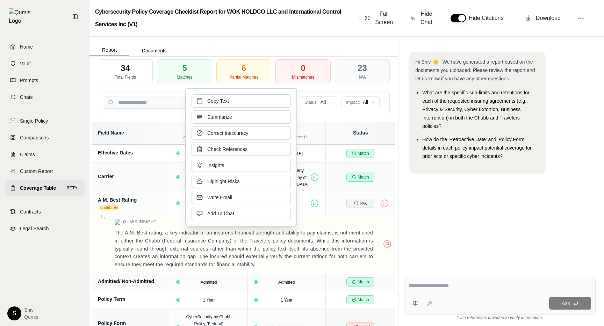
click at [529, 228] on div "Hi Shiv 👋 - We have generated a report based on the documents you uploaded. Ple…" at bounding box center [500, 156] width 192 height 219
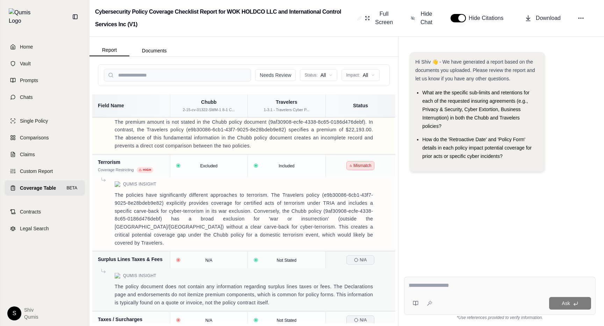
scroll to position [2129, 0]
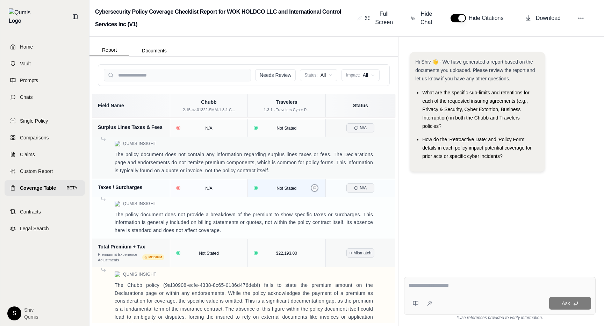
click at [318, 184] on button at bounding box center [315, 188] width 8 height 8
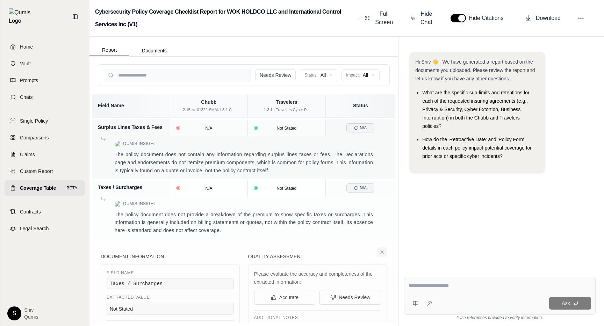
click at [379, 250] on icon at bounding box center [382, 253] width 6 height 6
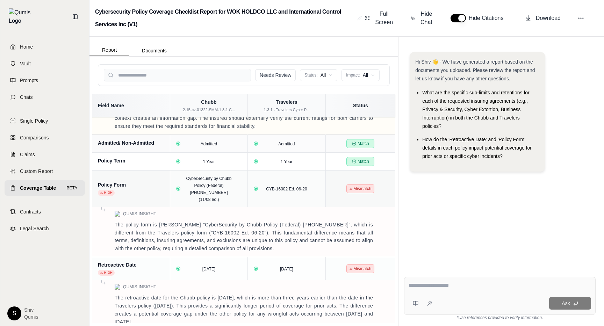
scroll to position [0, 0]
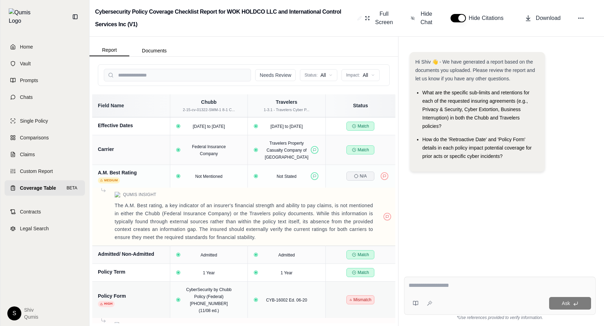
click at [72, 14] on icon at bounding box center [75, 17] width 6 height 6
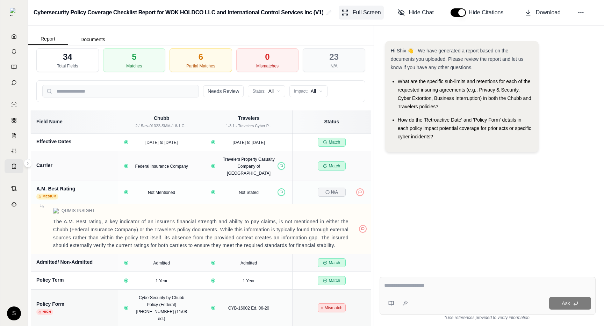
click at [364, 10] on span "Full Screen" at bounding box center [367, 12] width 28 height 8
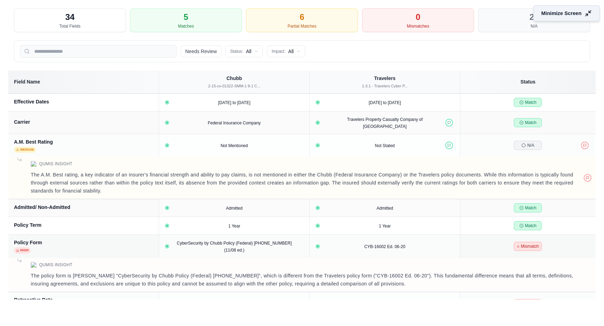
click at [575, 13] on span "Minimize Screen" at bounding box center [562, 13] width 40 height 7
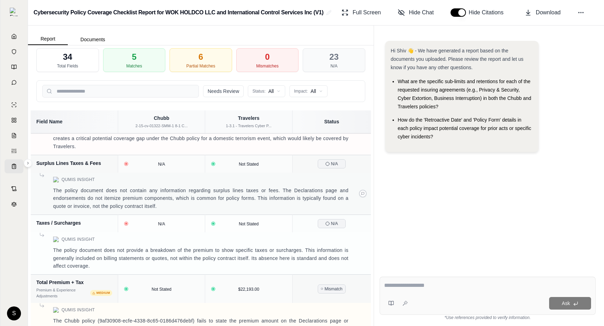
scroll to position [16, 0]
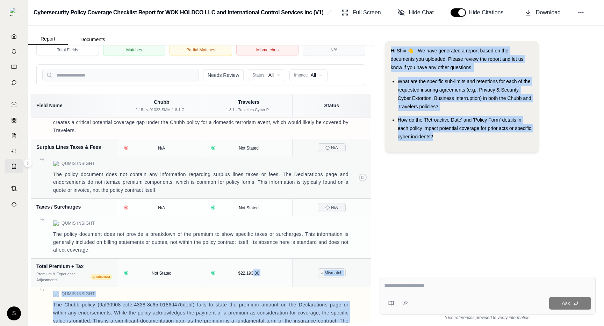
click at [27, 132] on div "S" at bounding box center [13, 175] width 27 height 303
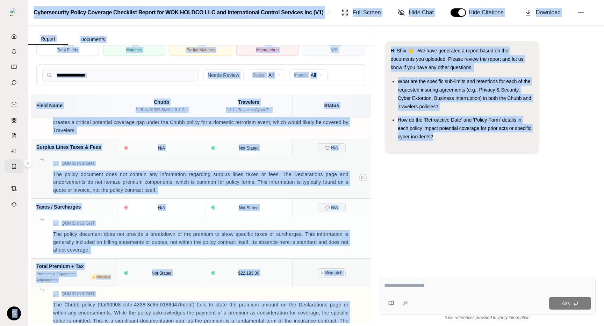
click at [144, 161] on div "Qumis Insight" at bounding box center [200, 164] width 329 height 6
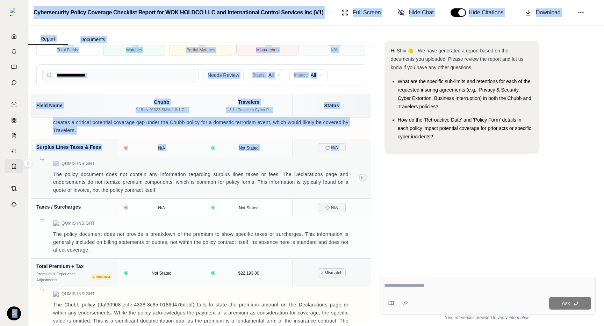
click at [278, 157] on td "Qumis Insight The policy document does not contain any information regarding su…" at bounding box center [201, 178] width 340 height 42
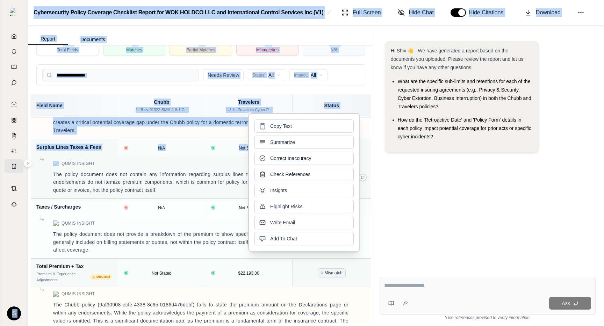
click at [198, 171] on p "The policy document does not contain any information regarding surplus lines ta…" at bounding box center [201, 183] width 296 height 24
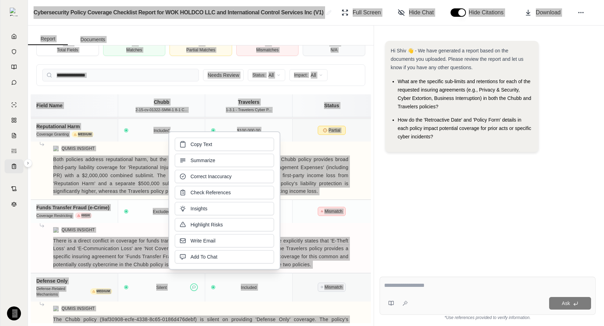
scroll to position [0, 0]
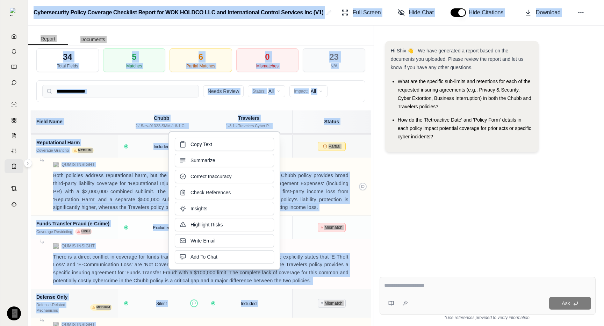
click at [305, 158] on td "Qumis Insight Both policies address reputational harm, but the structure and li…" at bounding box center [201, 187] width 340 height 58
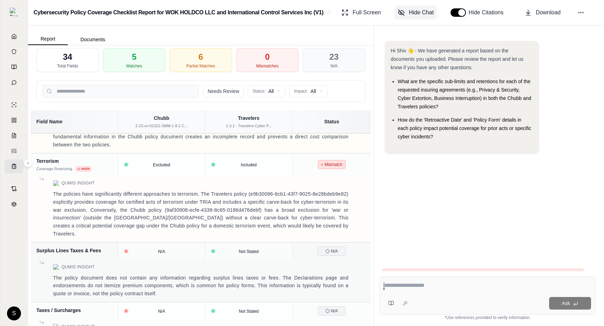
click at [418, 16] on span "Hide Chat" at bounding box center [421, 12] width 25 height 8
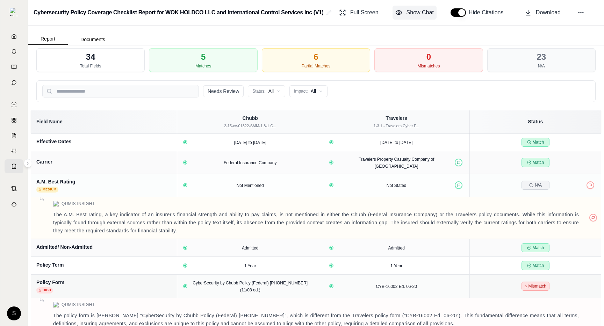
click at [407, 6] on button "Show Chat" at bounding box center [415, 13] width 44 height 14
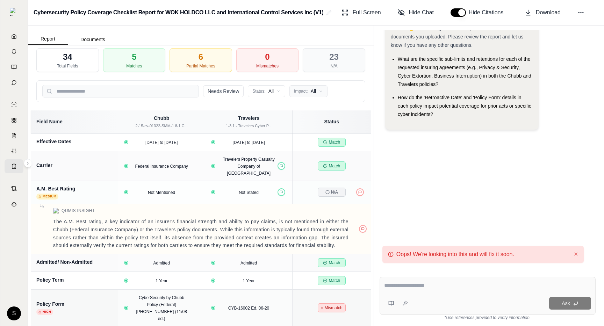
click at [309, 90] on html "S Cybersecurity Policy Coverage Checklist Report for WOK HOLDCO LLC and Interna…" at bounding box center [302, 163] width 604 height 326
click at [280, 92] on html "S Cybersecurity Policy Coverage Checklist Report for WOK HOLDCO LLC and Interna…" at bounding box center [302, 163] width 604 height 326
click at [276, 92] on html "S Cybersecurity Policy Coverage Checklist Report for WOK HOLDCO LLC and Interna…" at bounding box center [302, 163] width 604 height 326
click at [275, 121] on div "Match" at bounding box center [276, 117] width 52 height 11
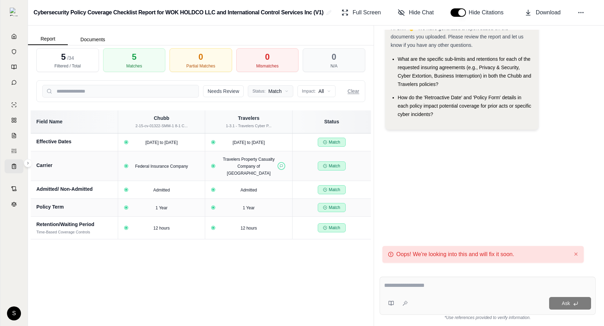
click at [274, 90] on html "S Cybersecurity Policy Coverage Checklist Report for WOK HOLDCO LLC and Interna…" at bounding box center [302, 163] width 604 height 326
click at [274, 124] on div "Partial" at bounding box center [276, 128] width 52 height 11
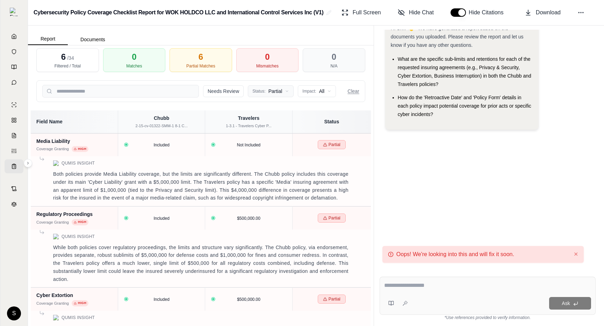
click at [278, 87] on html "S Cybersecurity Policy Coverage Checklist Report for WOK HOLDCO LLC and Interna…" at bounding box center [302, 163] width 604 height 326
click at [276, 107] on div "All Status" at bounding box center [276, 105] width 52 height 11
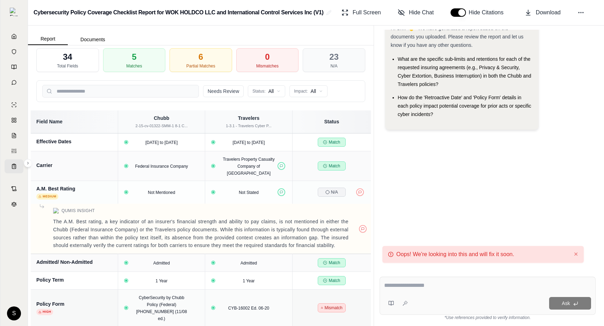
click at [30, 164] on button at bounding box center [28, 163] width 8 height 8
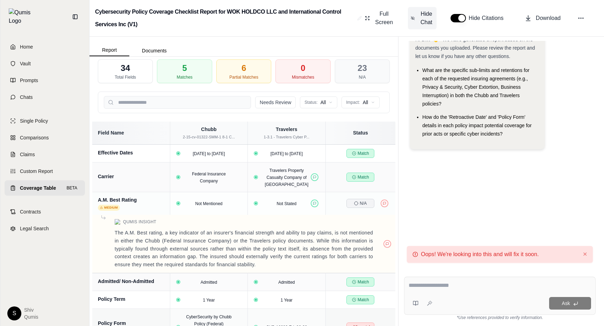
click at [427, 16] on span "Hide Chat" at bounding box center [426, 18] width 15 height 17
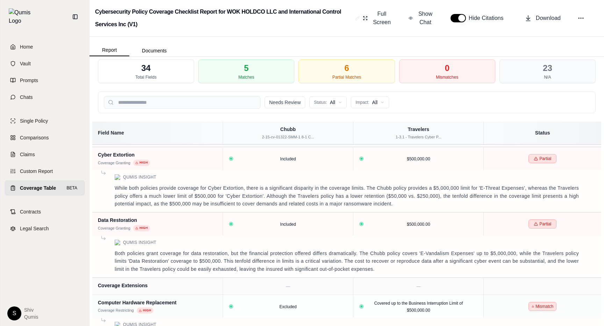
scroll to position [1263, 0]
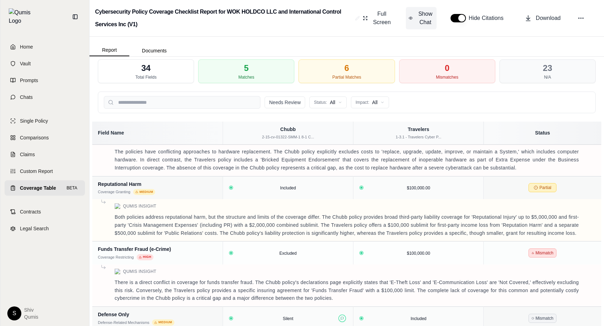
click at [427, 21] on span "Show Chat" at bounding box center [425, 18] width 17 height 17
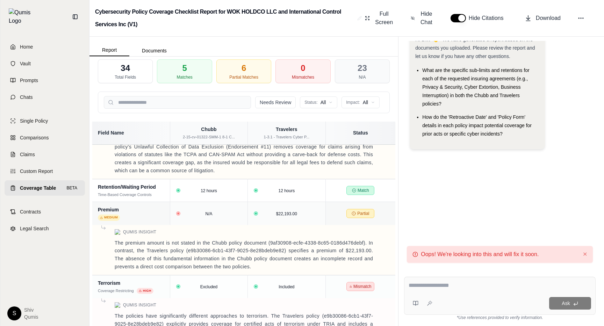
scroll to position [2129, 0]
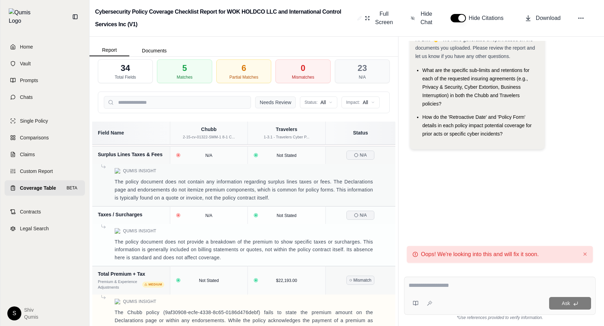
click at [282, 103] on button "Needs Review" at bounding box center [275, 103] width 41 height 12
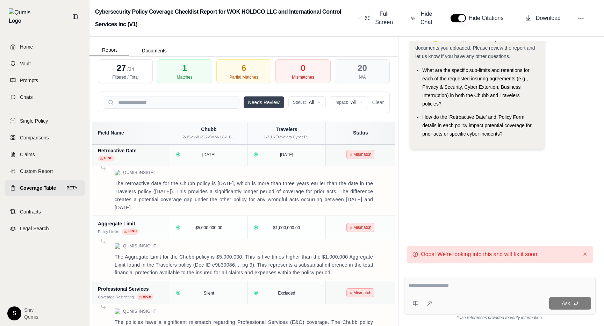
scroll to position [377, 0]
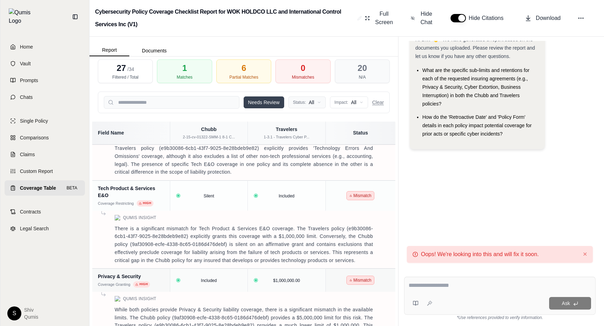
click at [302, 102] on html "Home Vault Prompts Chats Single Policy Comparisons Claims Custom Report Coverag…" at bounding box center [302, 163] width 604 height 326
click at [262, 97] on html "Home Vault Prompts Chats Single Policy Comparisons Claims Custom Report Coverag…" at bounding box center [302, 163] width 604 height 326
click at [187, 104] on input "search" at bounding box center [172, 102] width 136 height 13
click at [378, 104] on button "Clear" at bounding box center [378, 102] width 12 height 7
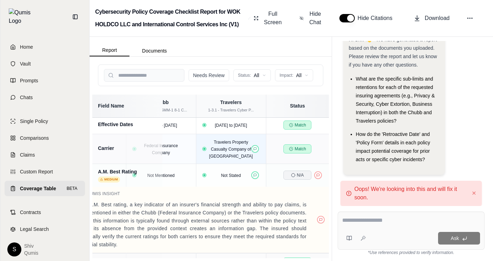
scroll to position [1, 16]
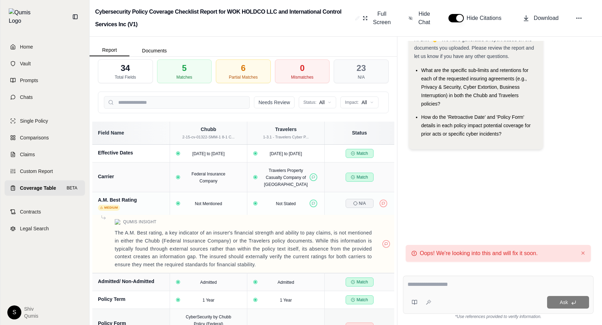
click at [363, 80] on div "23 N/A" at bounding box center [361, 71] width 55 height 24
